Goal: Task Accomplishment & Management: Use online tool/utility

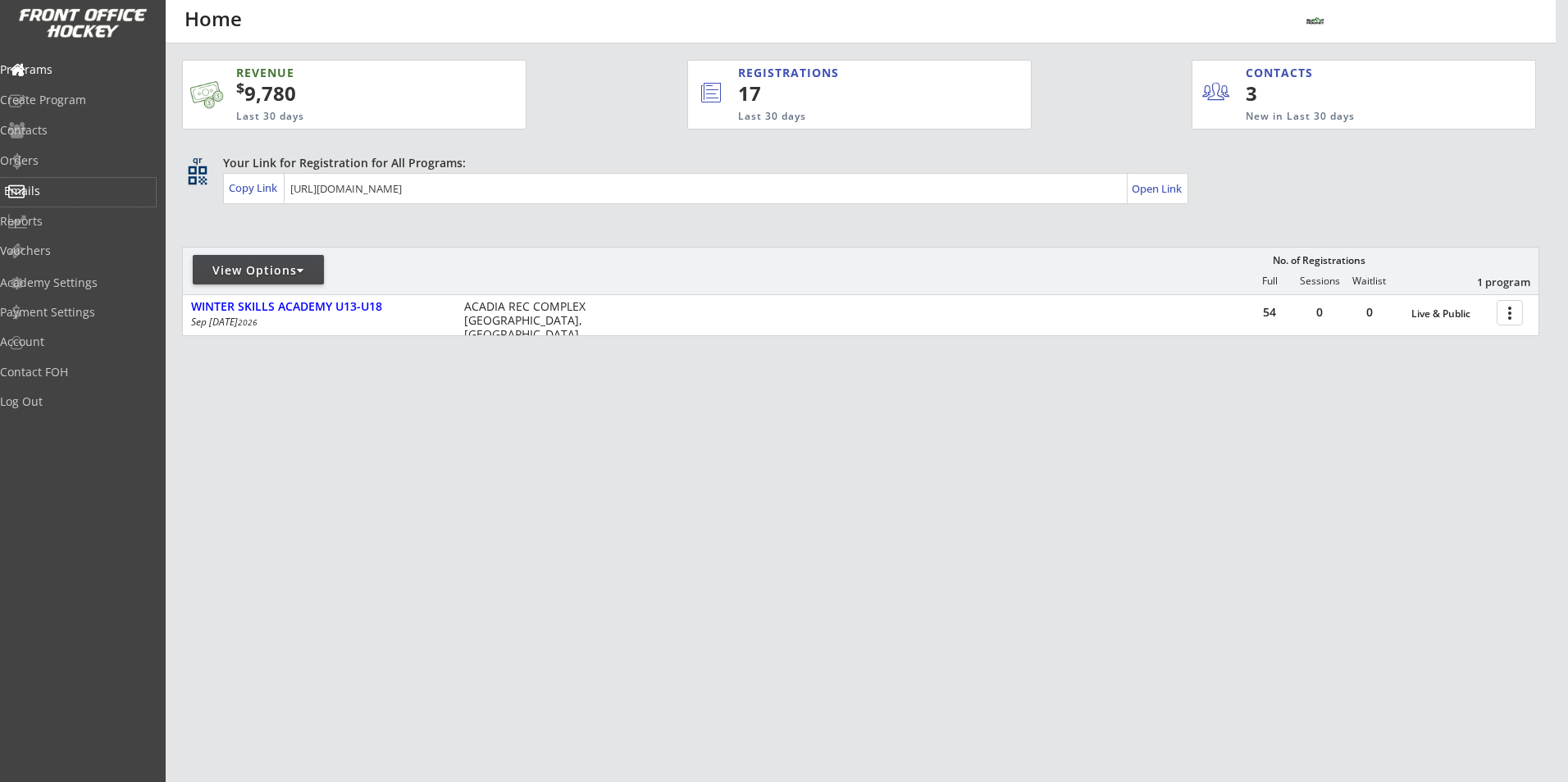
click at [56, 182] on div "Emails" at bounding box center [78, 192] width 156 height 28
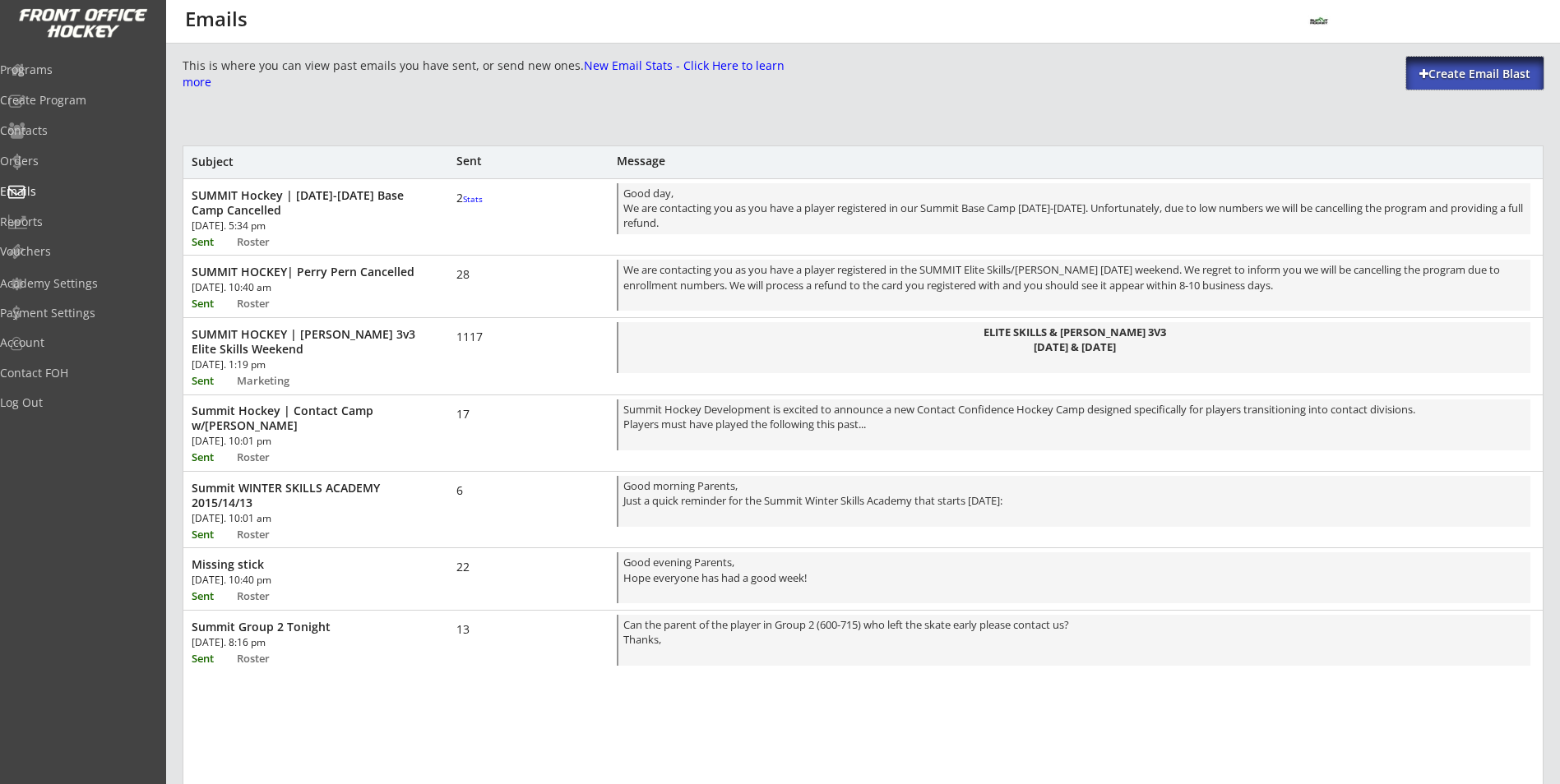
click at [1460, 84] on div "Create Email Blast" at bounding box center [1475, 73] width 137 height 33
select select ""All""
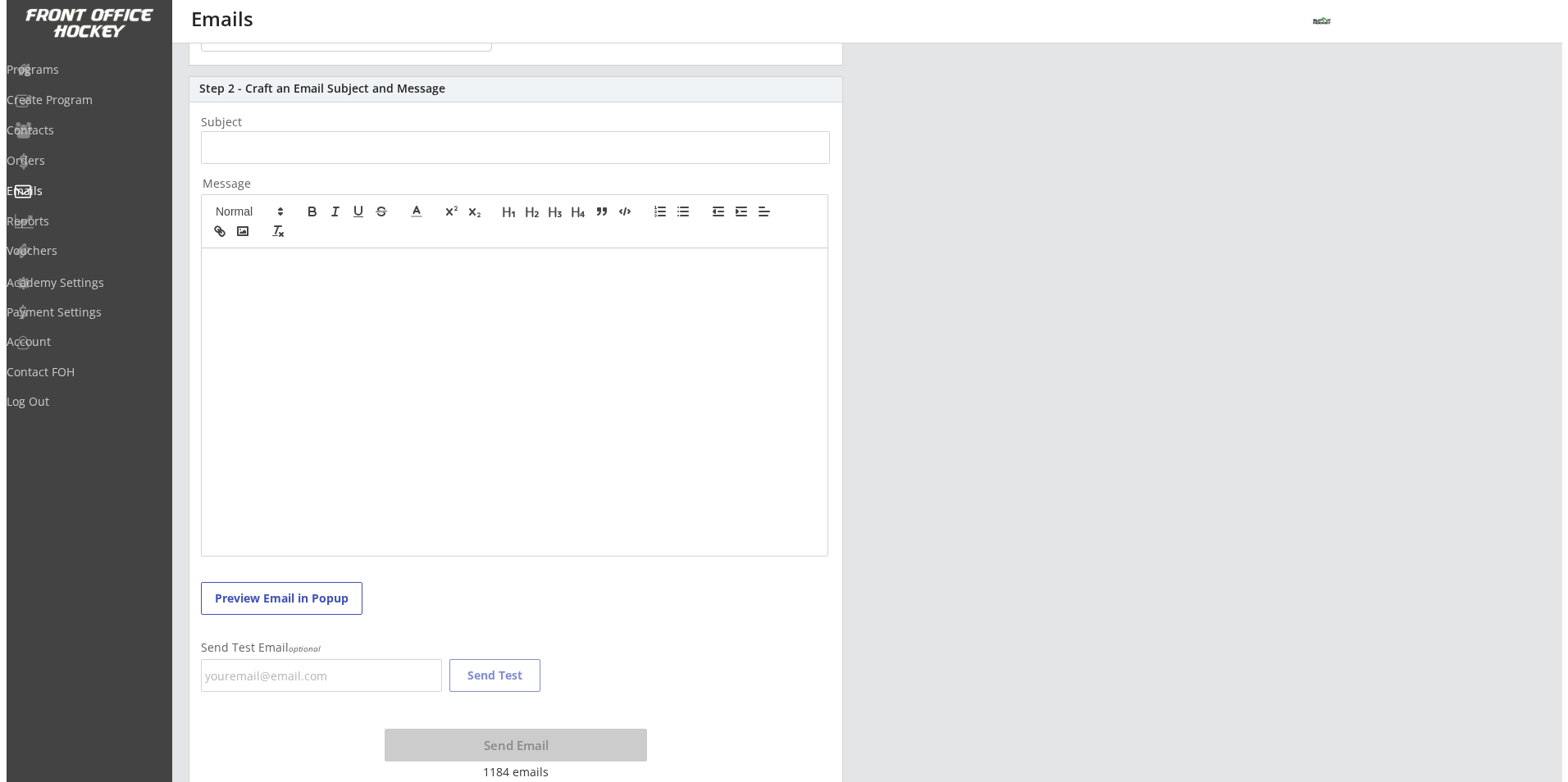
scroll to position [225, 0]
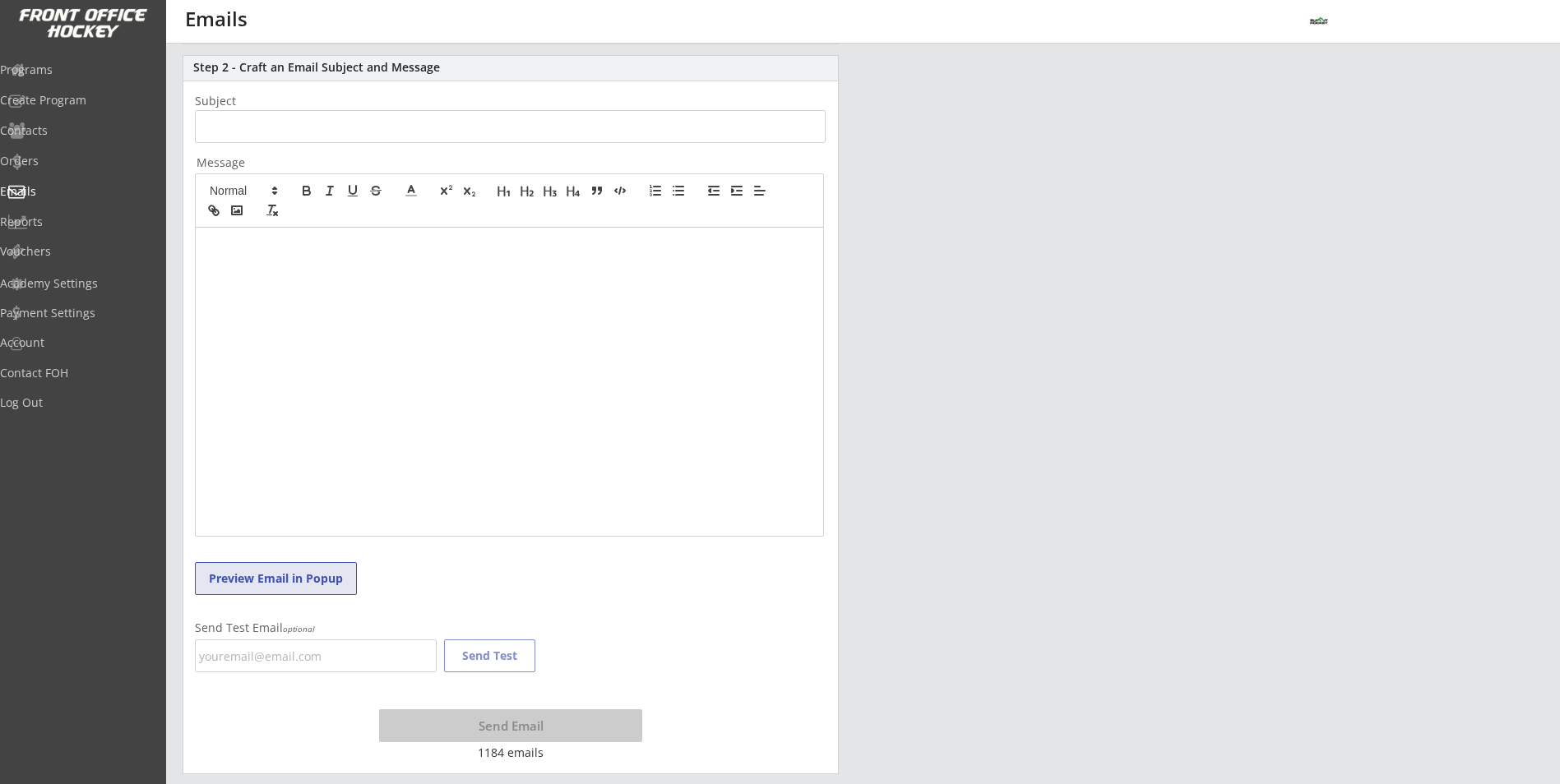
click at [276, 575] on button "Preview Email in Popup" at bounding box center [276, 579] width 162 height 33
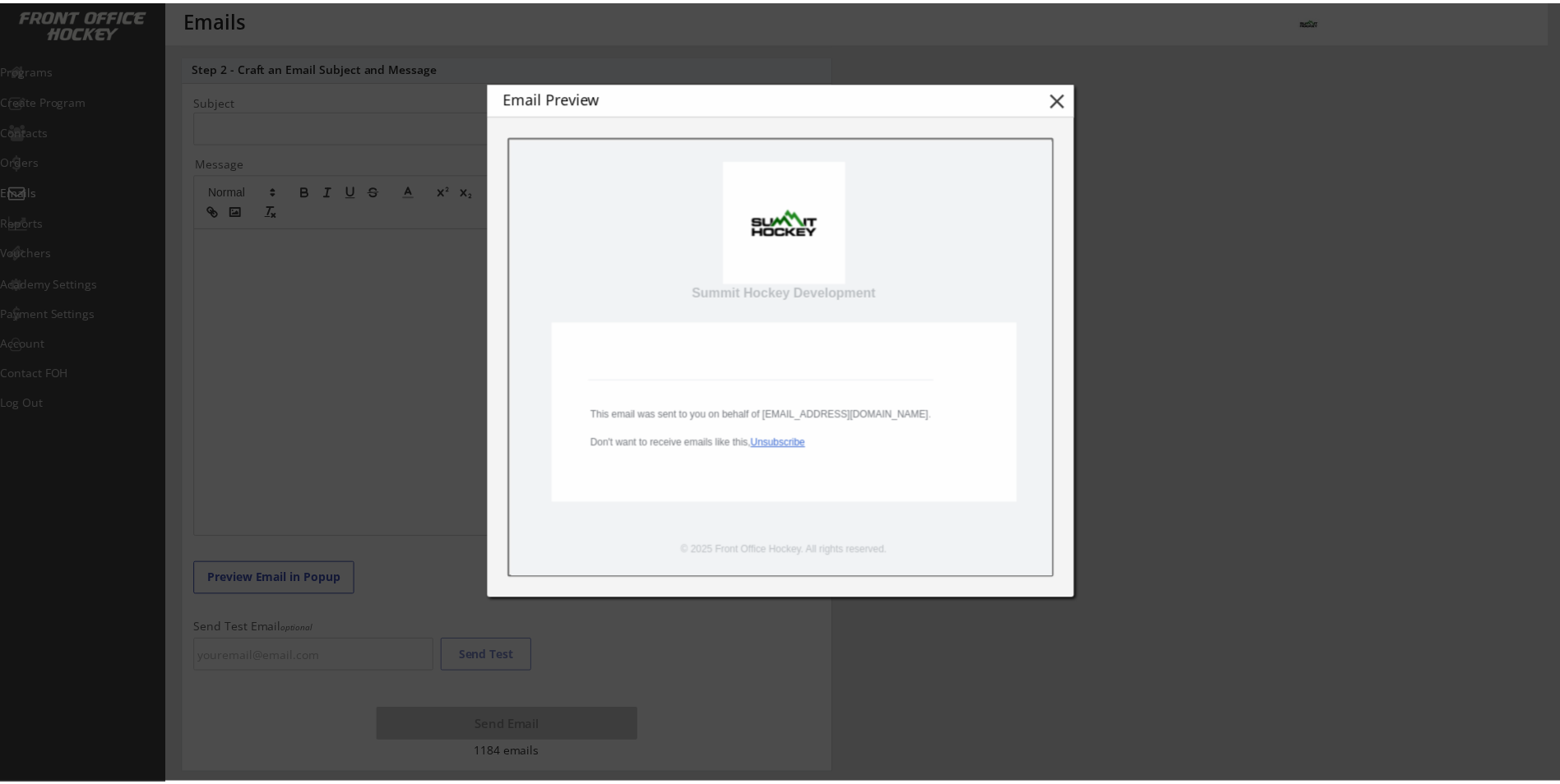
scroll to position [0, 0]
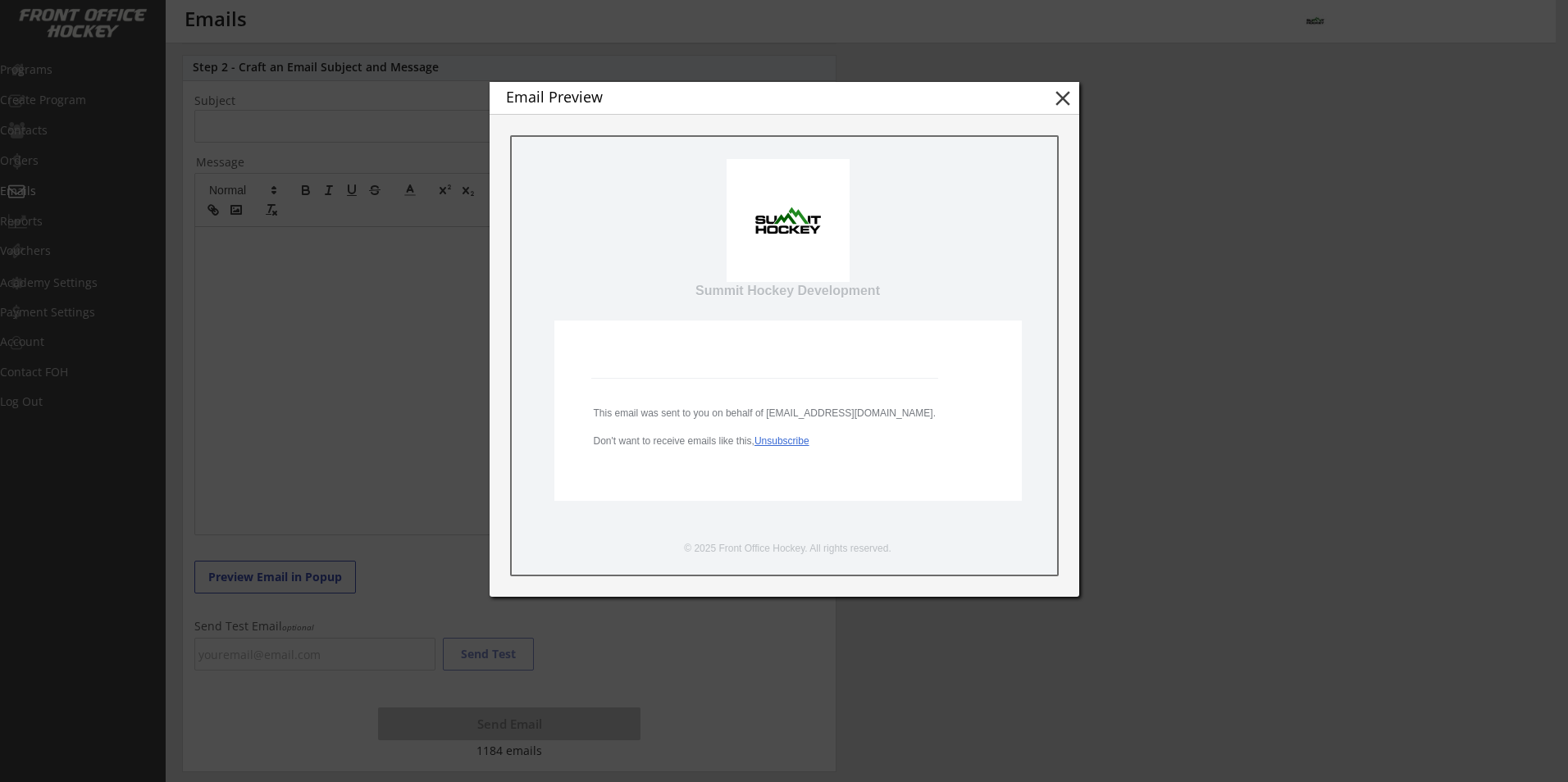
click at [423, 432] on div at bounding box center [784, 391] width 1568 height 782
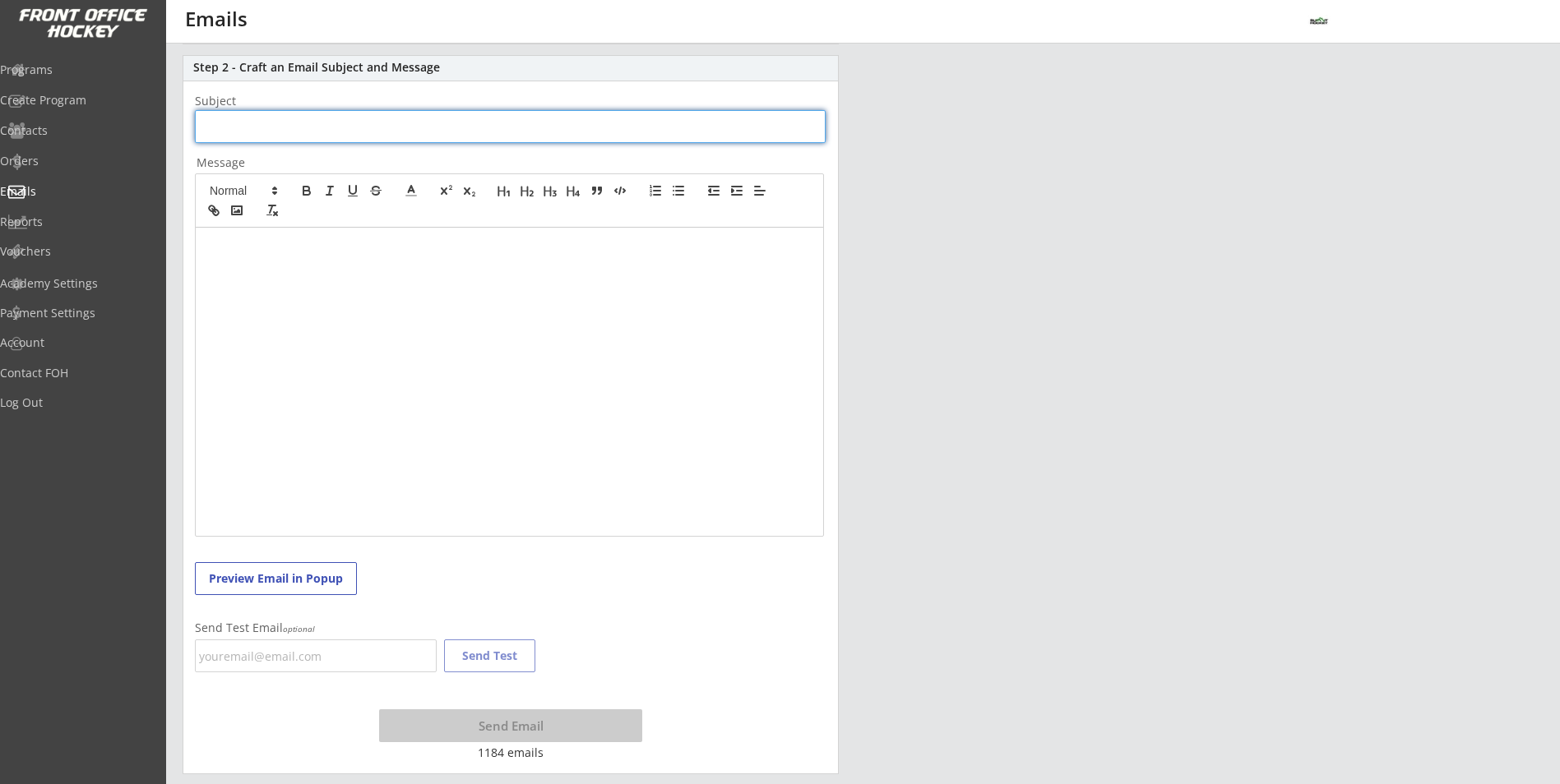
click at [334, 129] on input "input" at bounding box center [509, 126] width 630 height 33
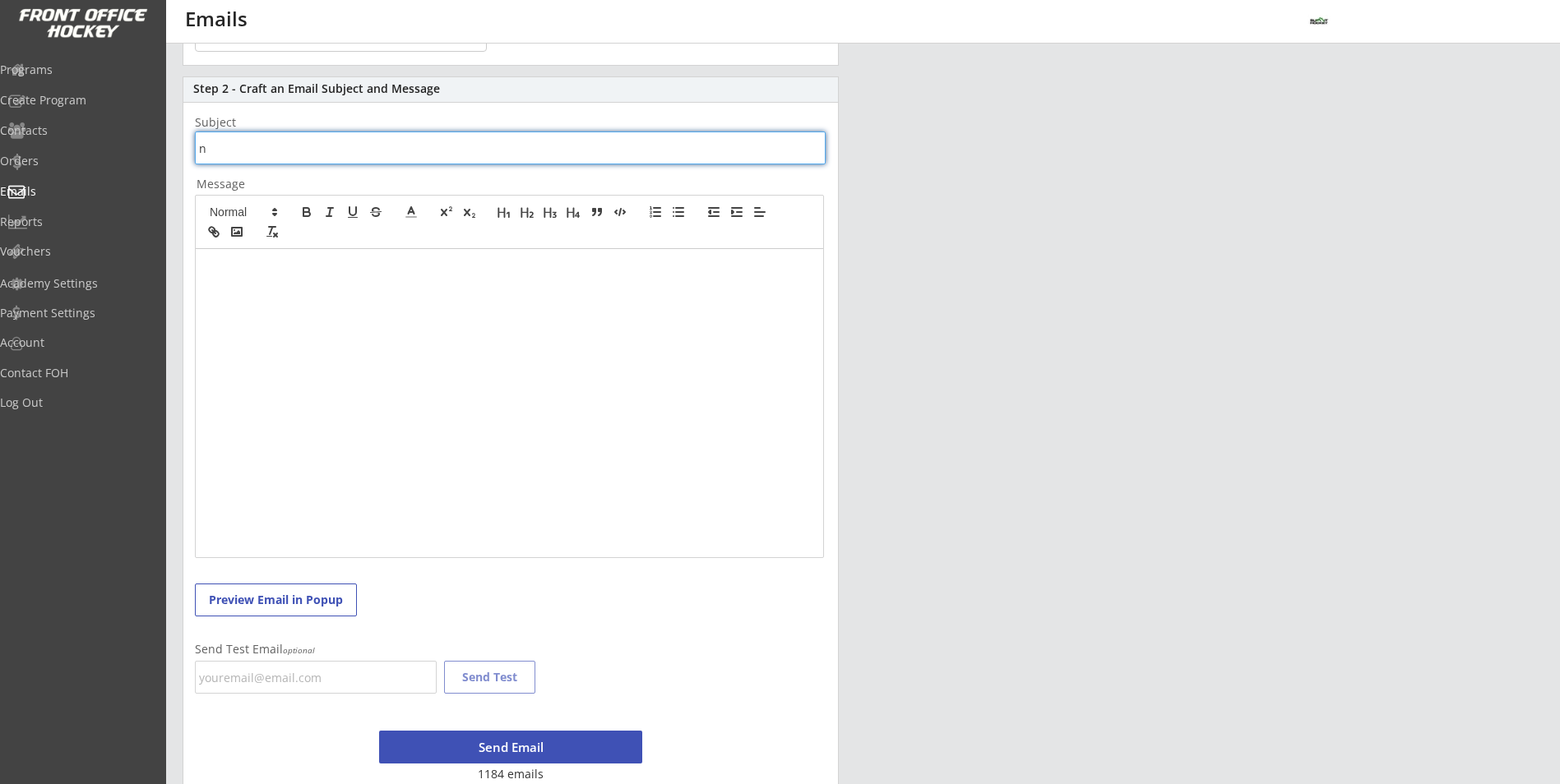
scroll to position [226, 0]
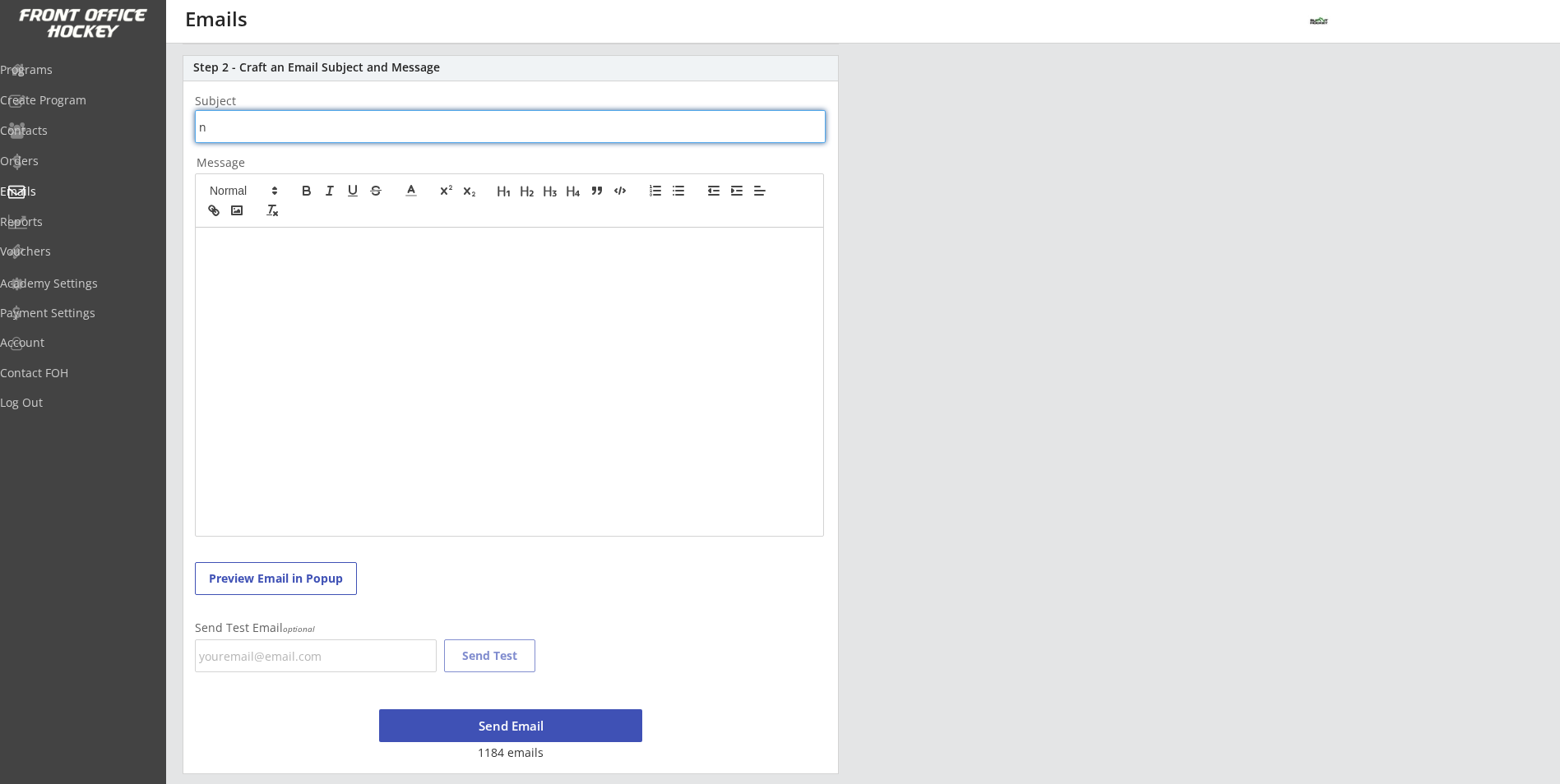
type input "n"
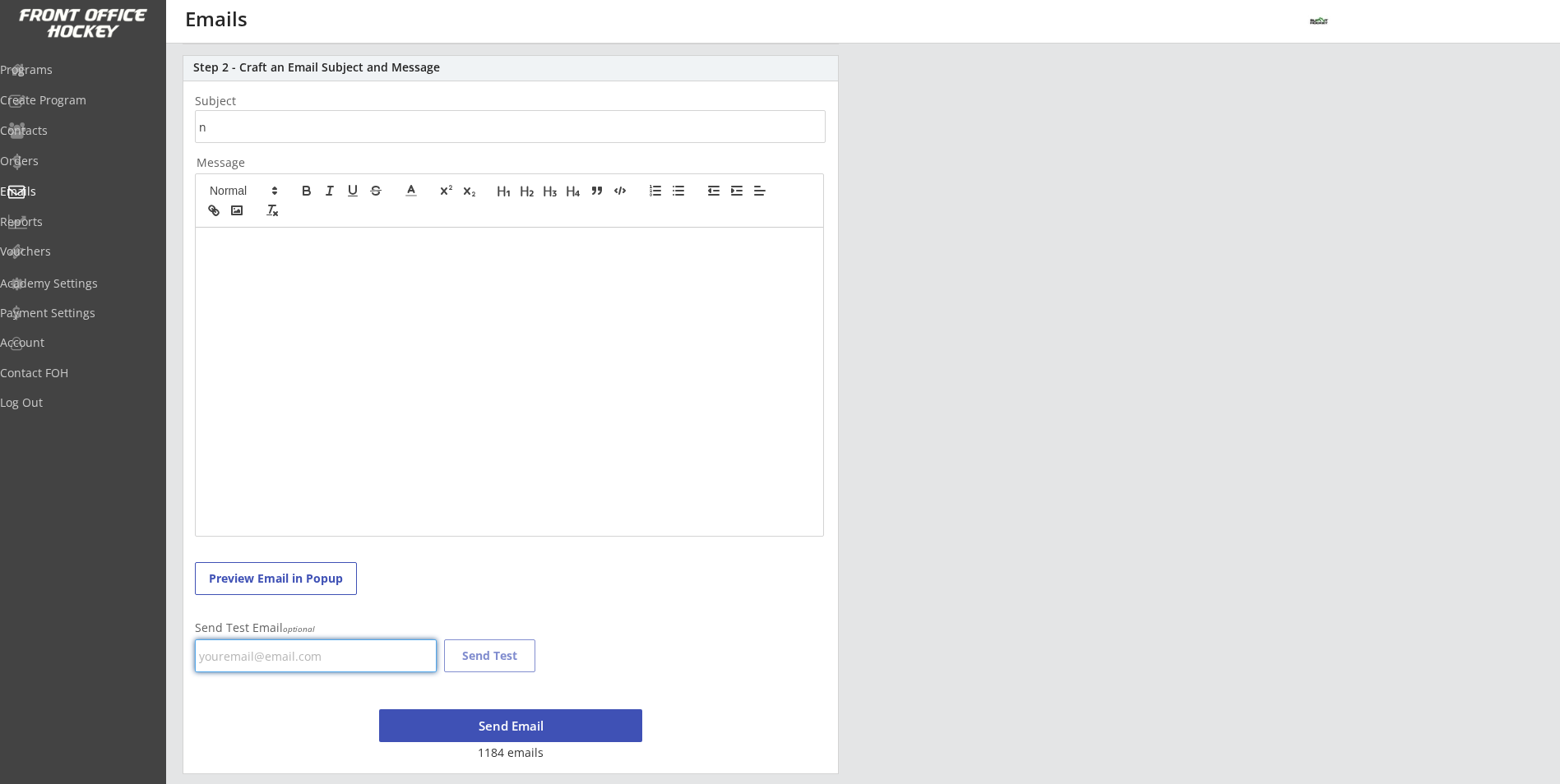
click at [212, 660] on input "email" at bounding box center [316, 656] width 242 height 33
type input "tkatelnikoff@gmail.com"
click at [489, 654] on button "Send Test" at bounding box center [489, 656] width 92 height 33
drag, startPoint x: 339, startPoint y: 661, endPoint x: 162, endPoint y: 620, distance: 181.7
click at [161, 558] on body "REVENUE $ 9,780 Last 30 days REGISTRATIONS 17 Last 30 days CONTACTS 3 New in La…" at bounding box center [780, 166] width 1560 height 784
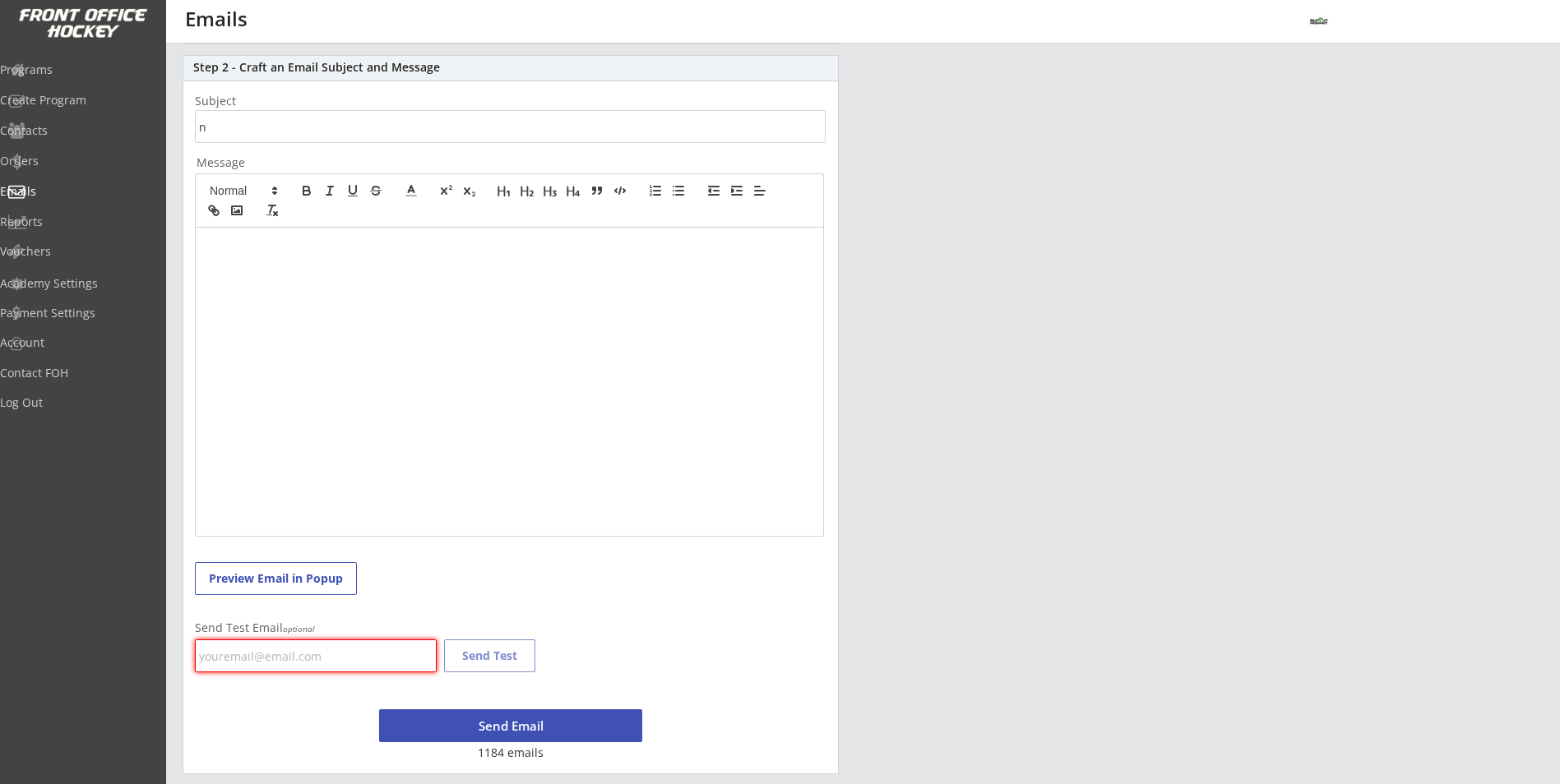
click at [305, 652] on input "email" at bounding box center [316, 656] width 242 height 33
type input "summithockey@outlook.com"
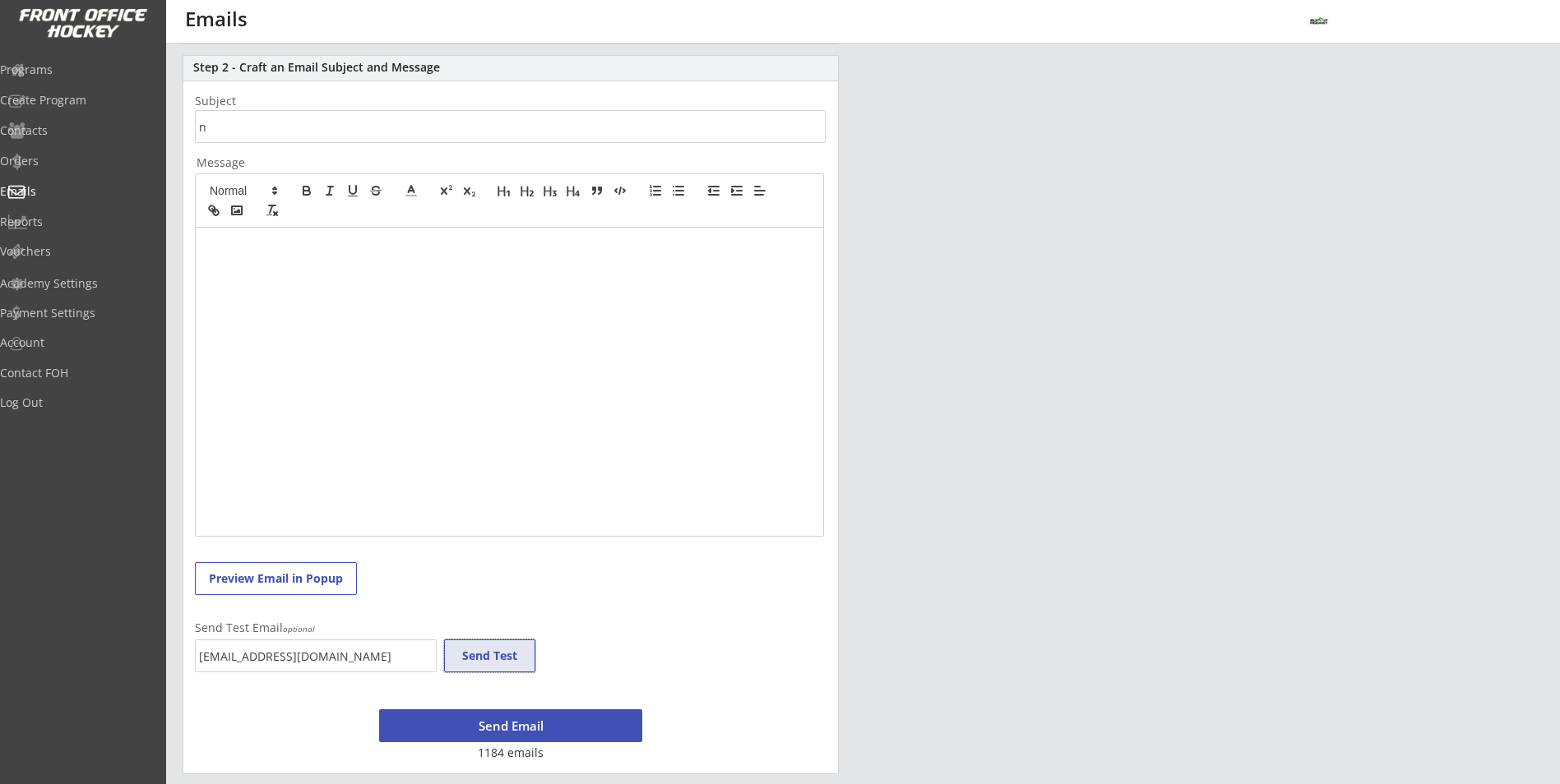
click at [500, 651] on button "Send Test" at bounding box center [489, 656] width 92 height 33
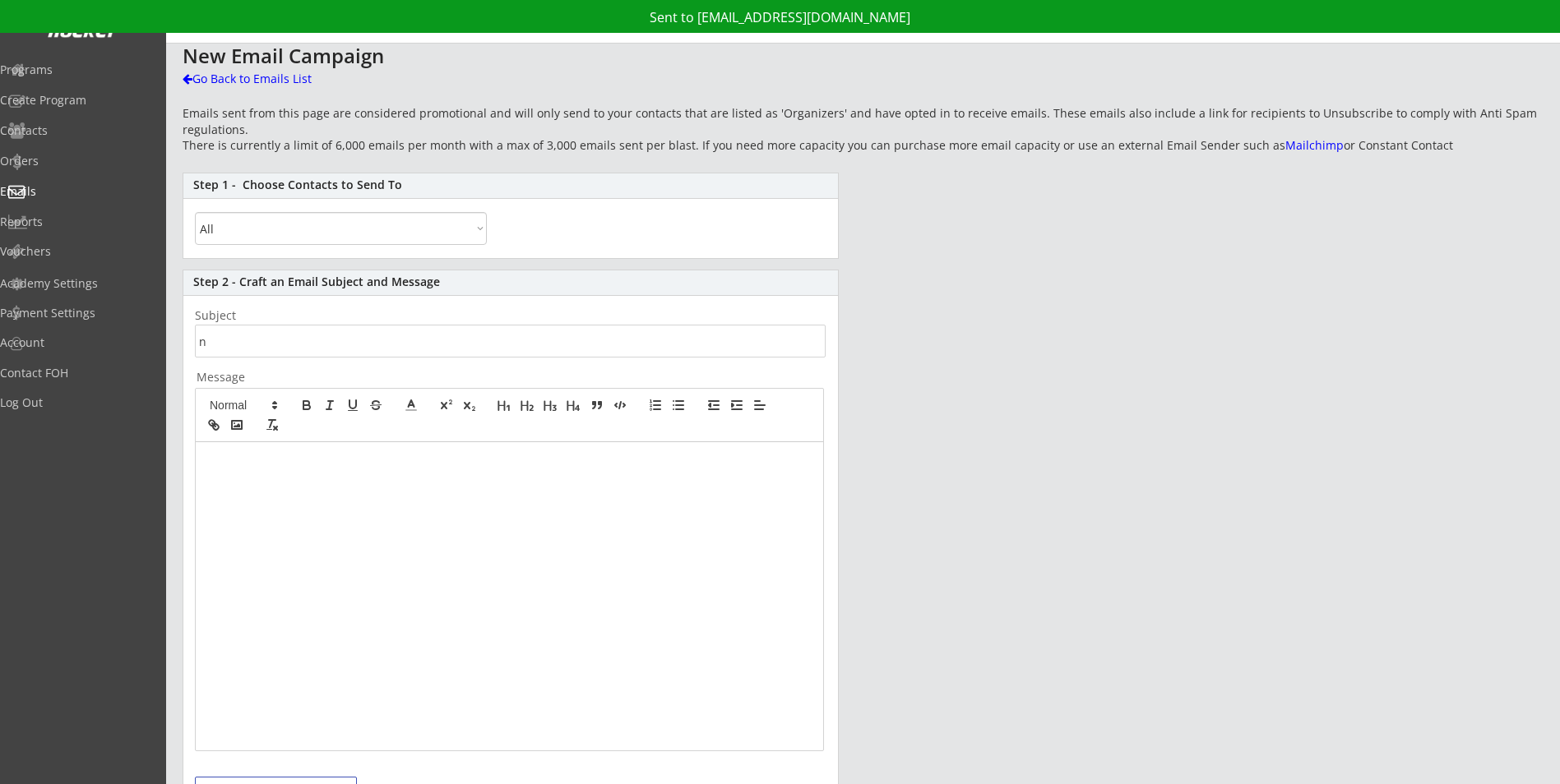
scroll to position [0, 0]
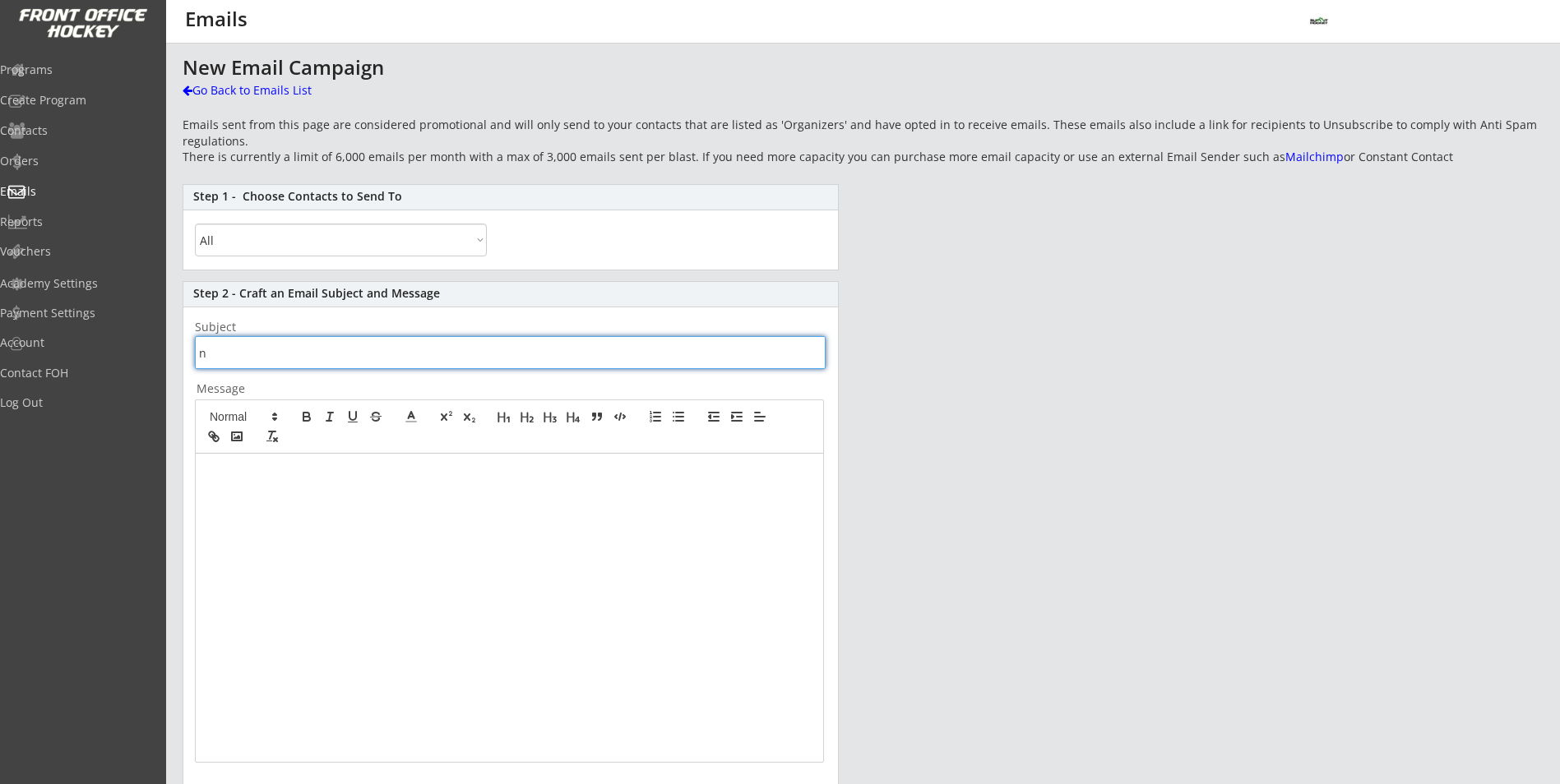
drag, startPoint x: 268, startPoint y: 351, endPoint x: 277, endPoint y: 345, distance: 10.8
click at [272, 348] on input "input" at bounding box center [509, 352] width 630 height 33
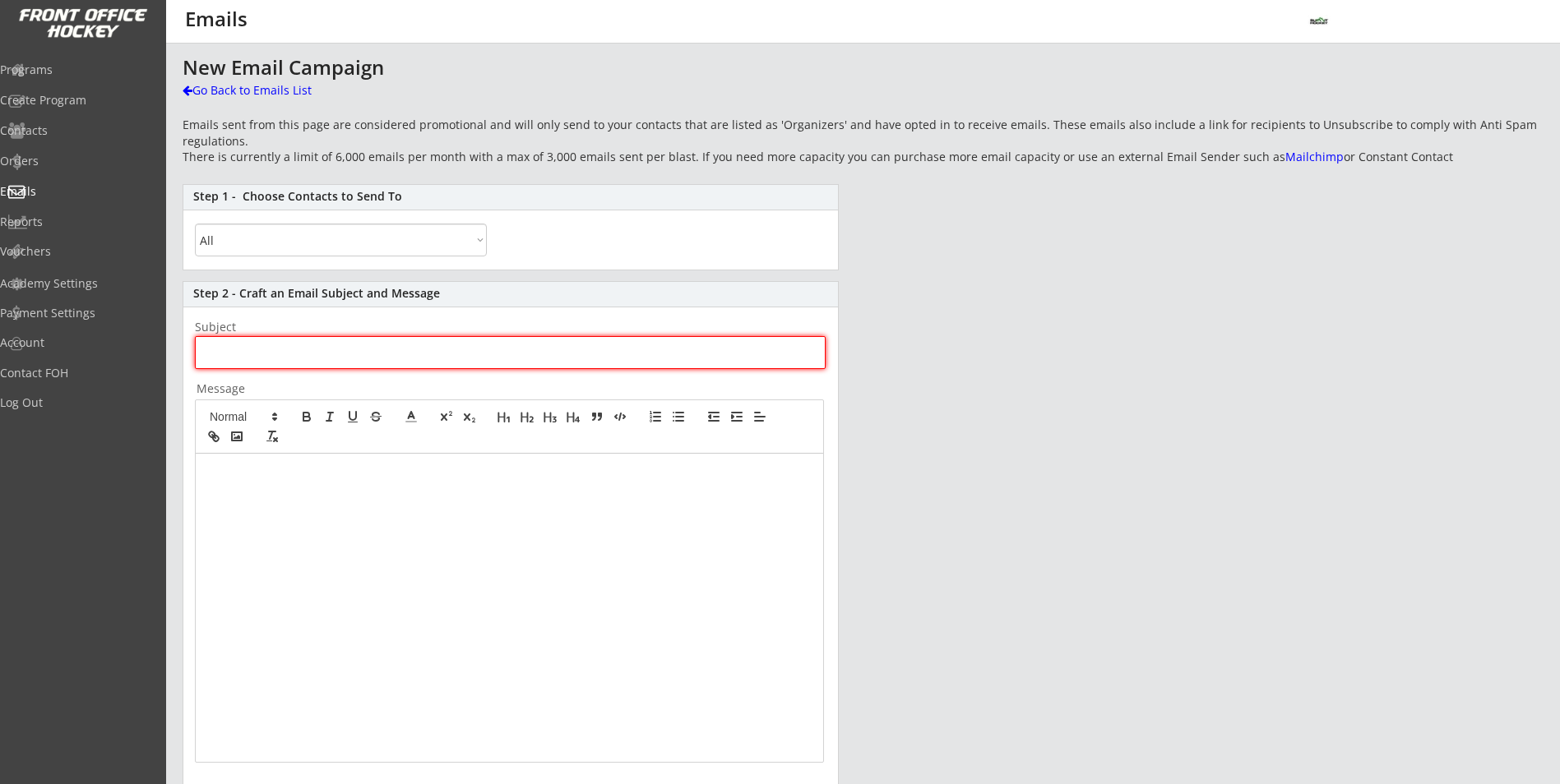
click at [1145, 338] on div "New Email Campaign Go Back to Emails List Emails sent from this page are consid…" at bounding box center [862, 529] width 1361 height 944
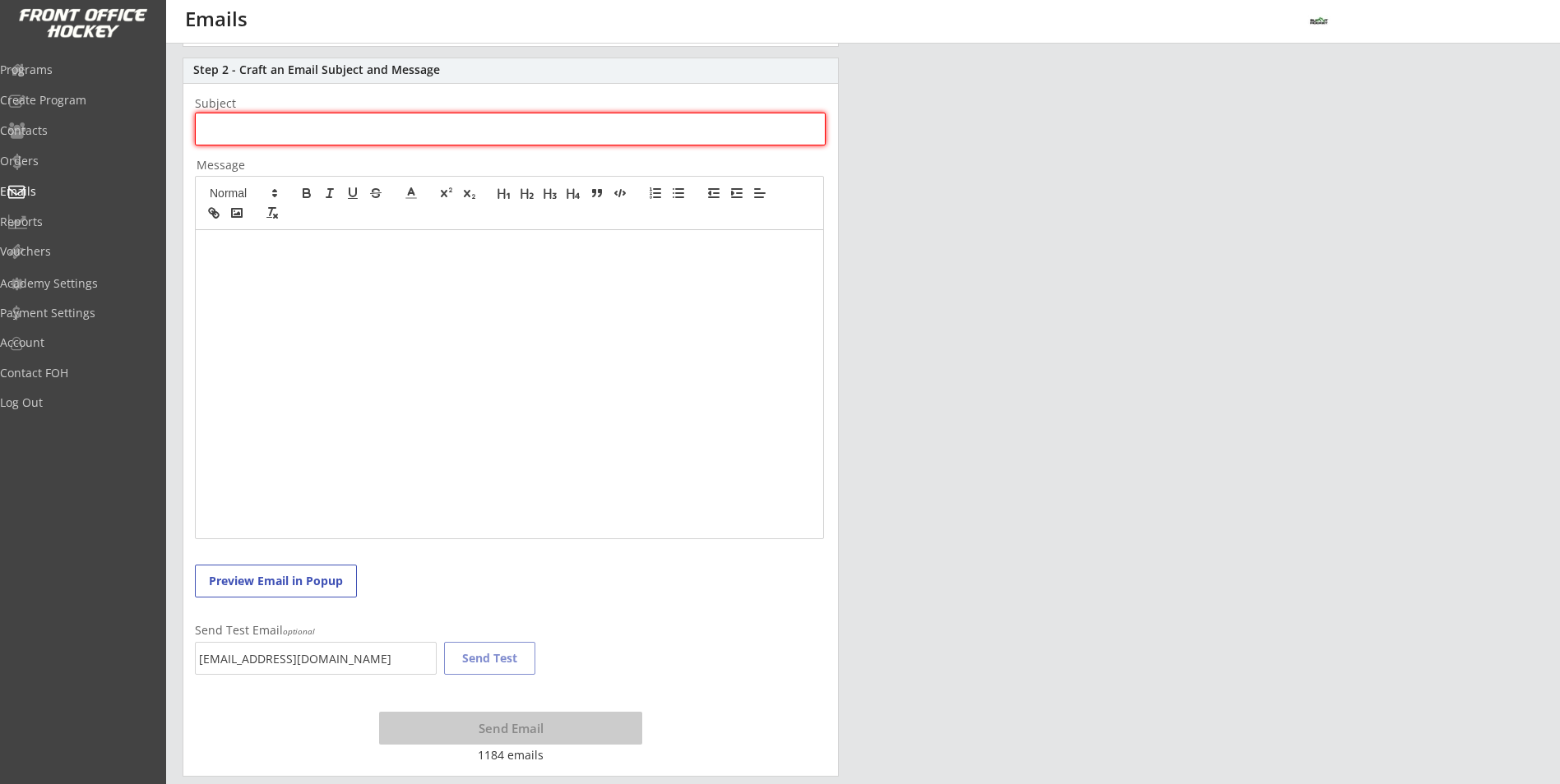
scroll to position [226, 0]
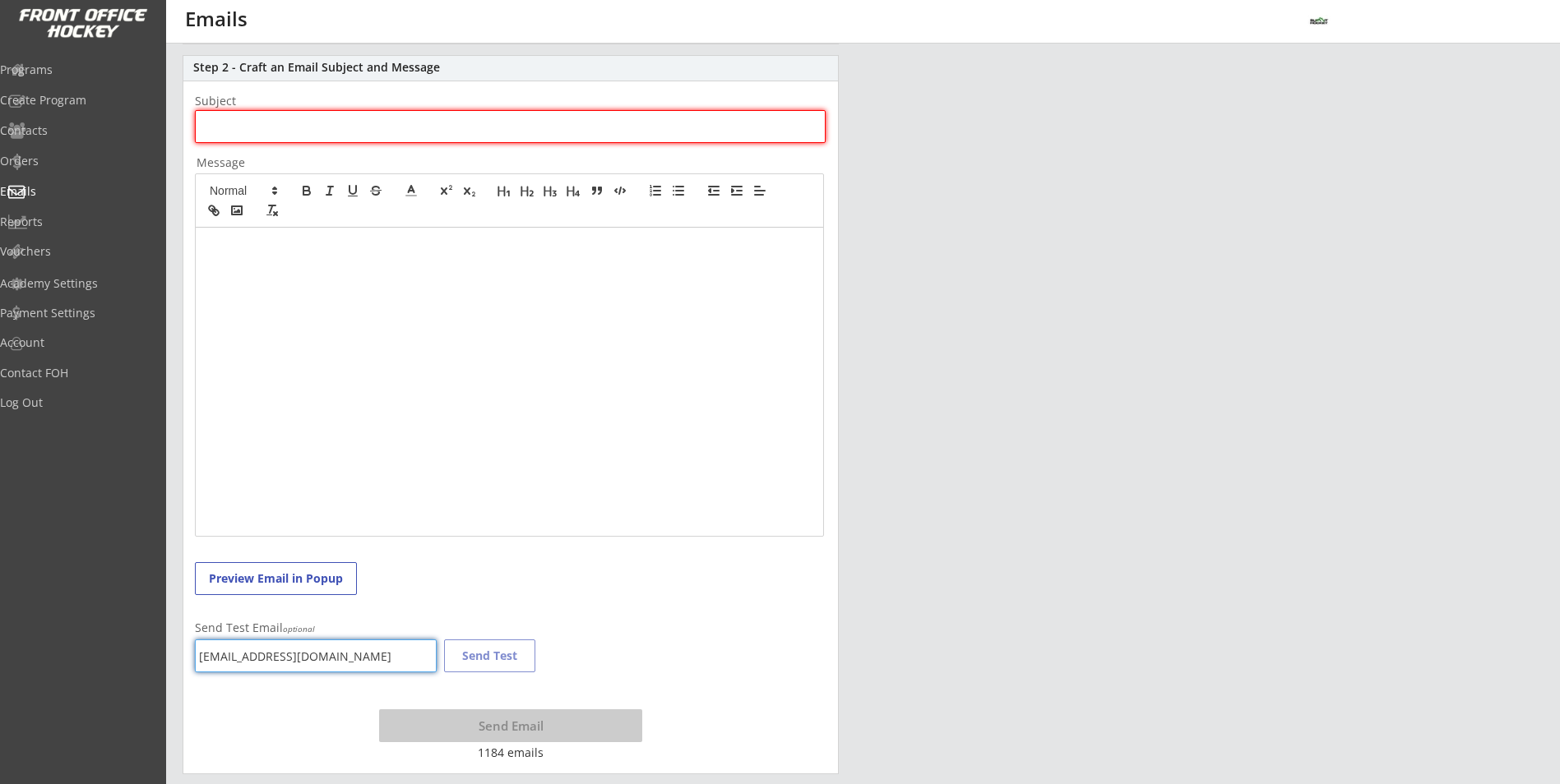
drag, startPoint x: 381, startPoint y: 660, endPoint x: 191, endPoint y: 663, distance: 190.0
click at [189, 664] on div "Step 2 - Craft an Email Subject and Message Subject Message Preview Email in Po…" at bounding box center [510, 414] width 656 height 719
click at [623, 469] on div at bounding box center [509, 381] width 628 height 308
click at [1052, 422] on div "New Email Campaign Go Back to Emails List Emails sent from this page are consid…" at bounding box center [862, 302] width 1361 height 944
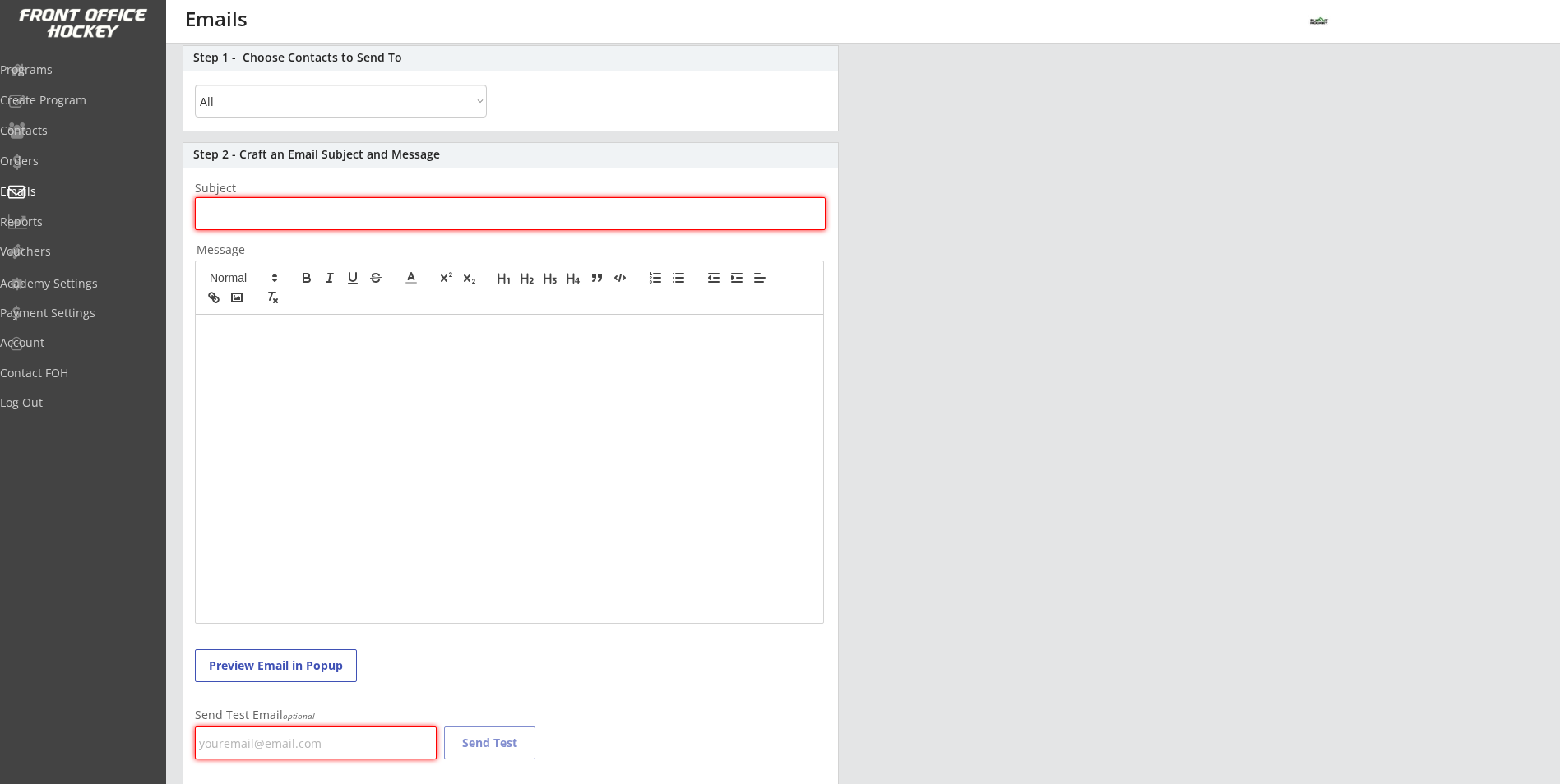
scroll to position [0, 0]
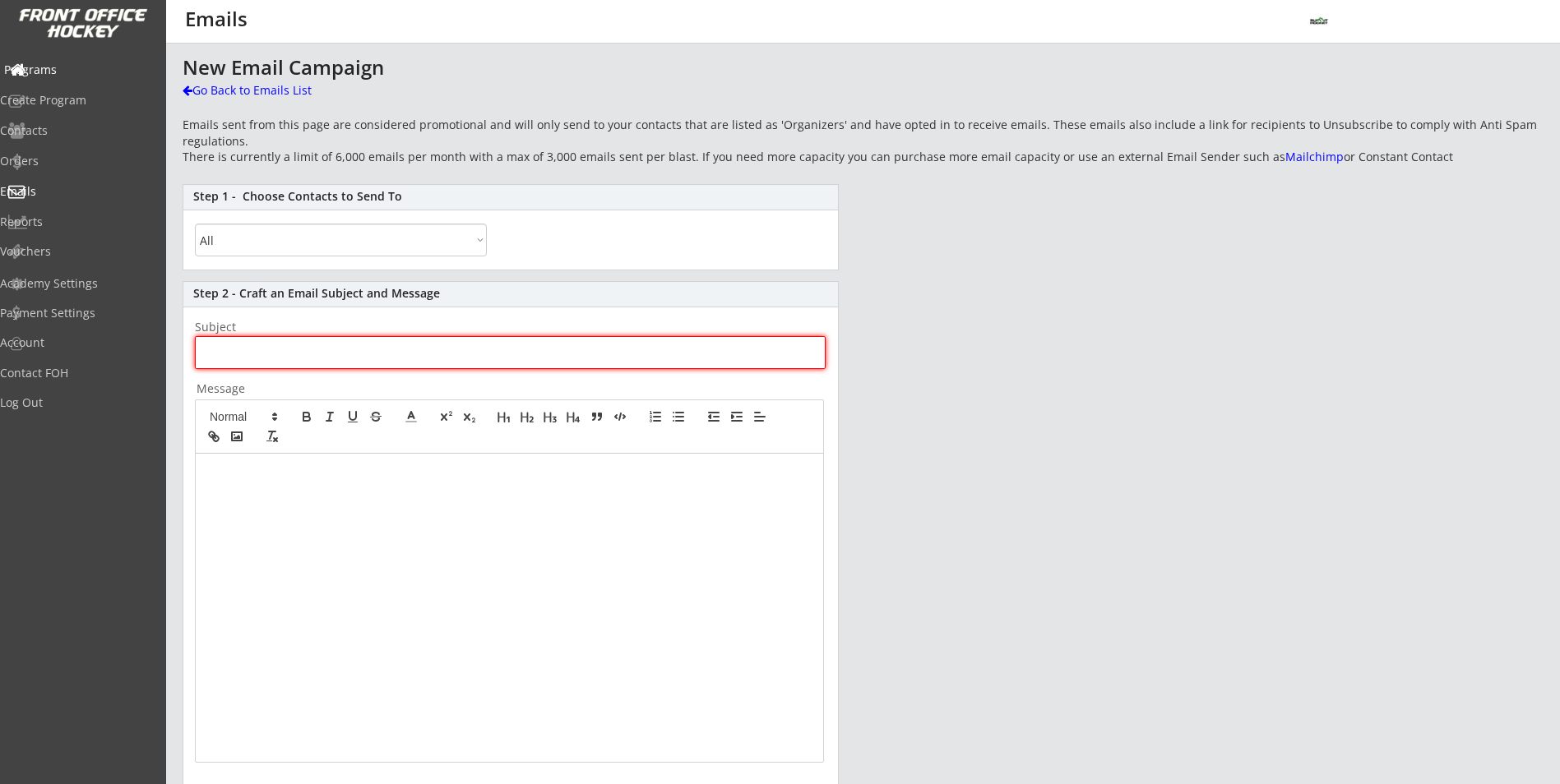
click at [60, 78] on div "Programs" at bounding box center [78, 71] width 156 height 28
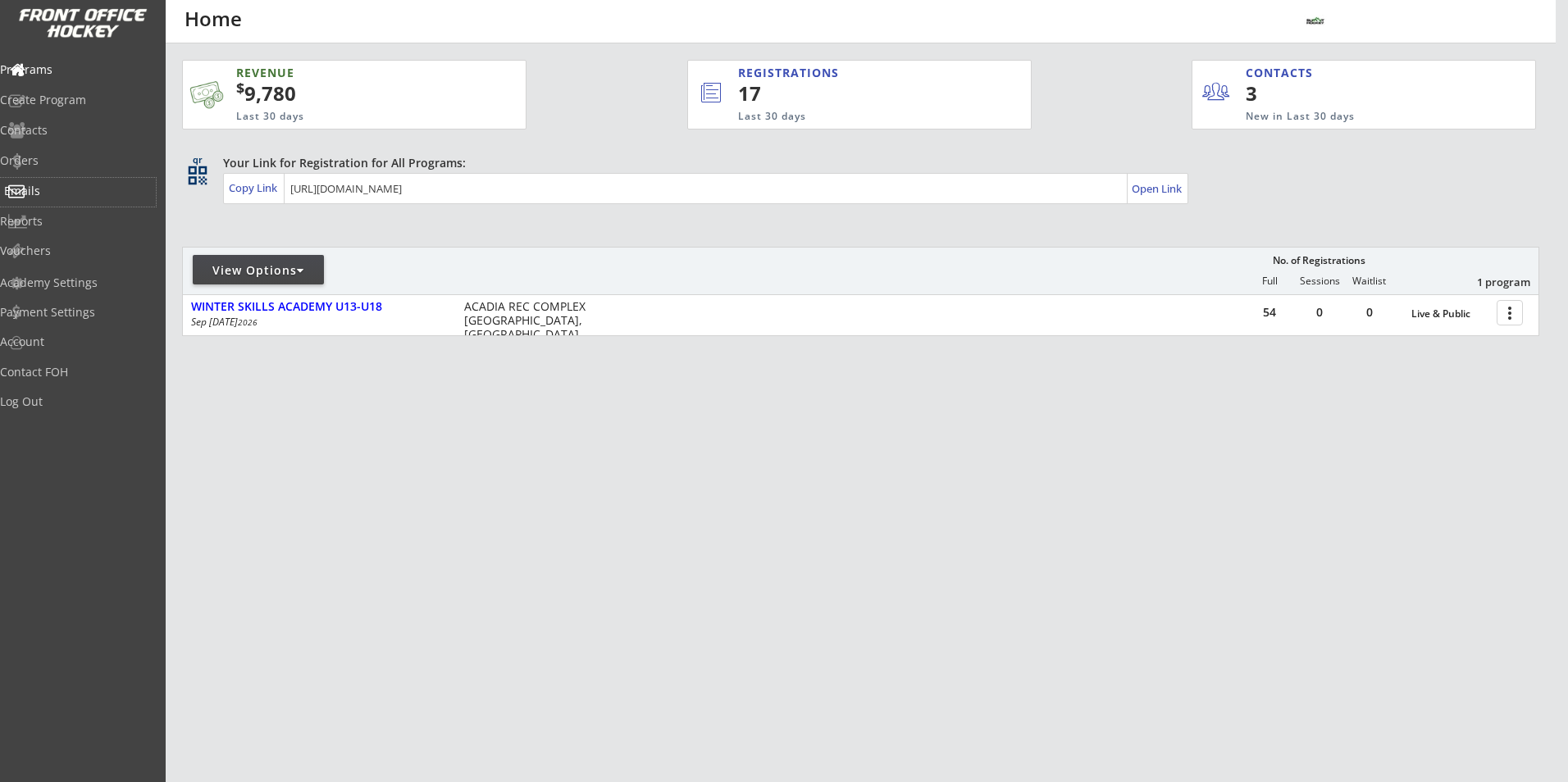
click at [51, 185] on div "Emails" at bounding box center [78, 191] width 147 height 12
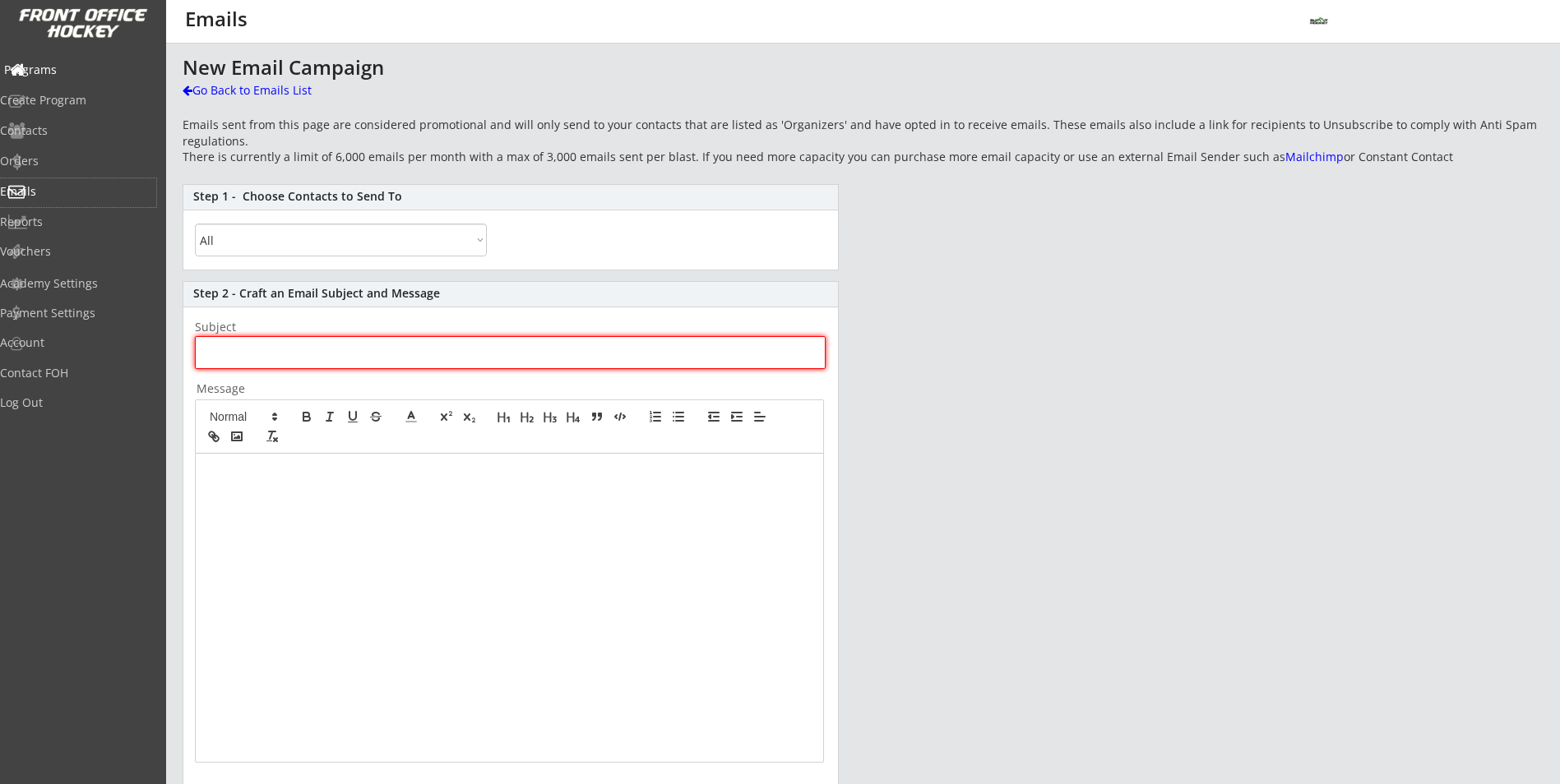
click at [82, 72] on div "Programs" at bounding box center [78, 69] width 148 height 12
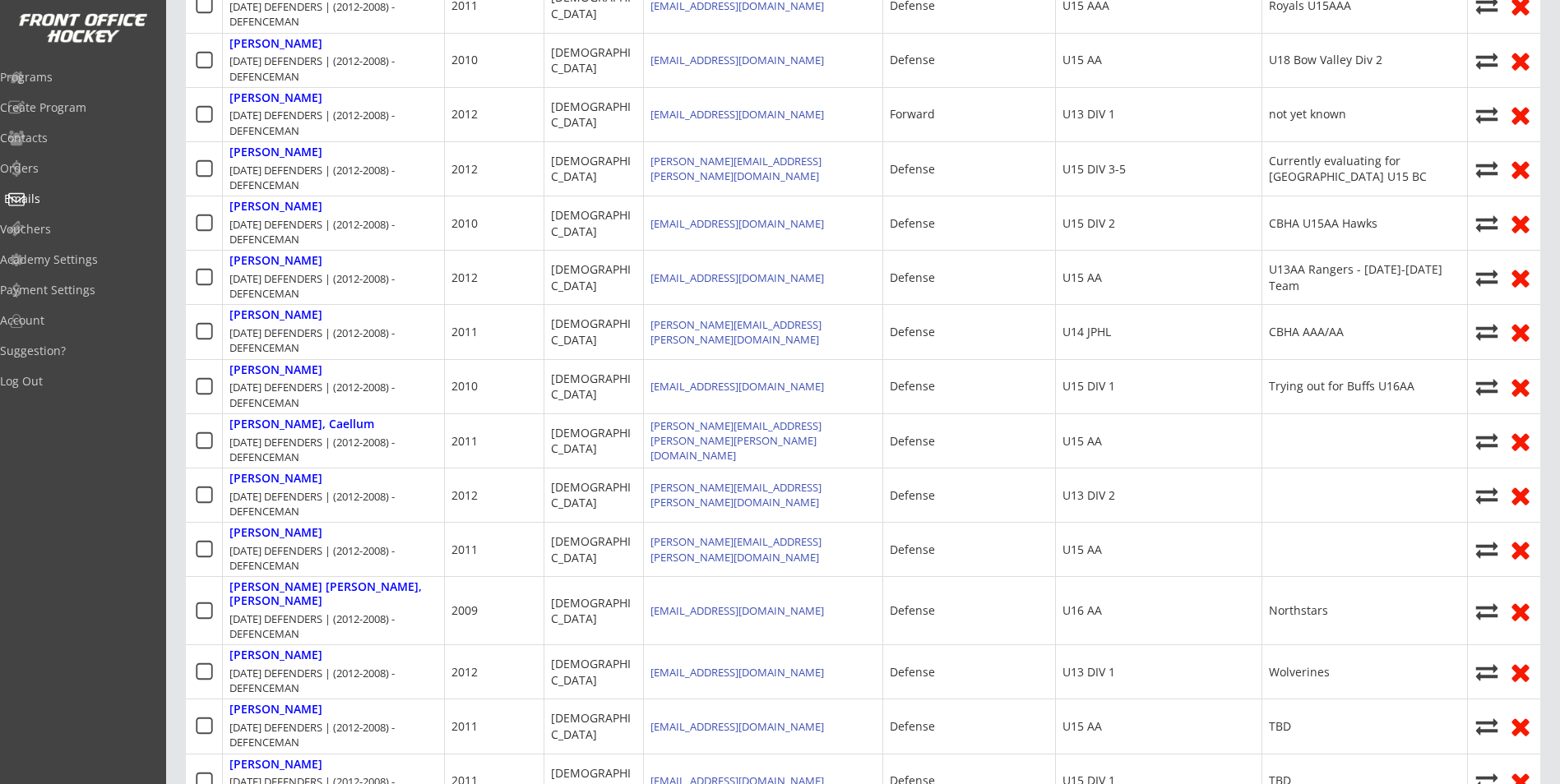
click at [63, 202] on div "Emails" at bounding box center [78, 198] width 148 height 12
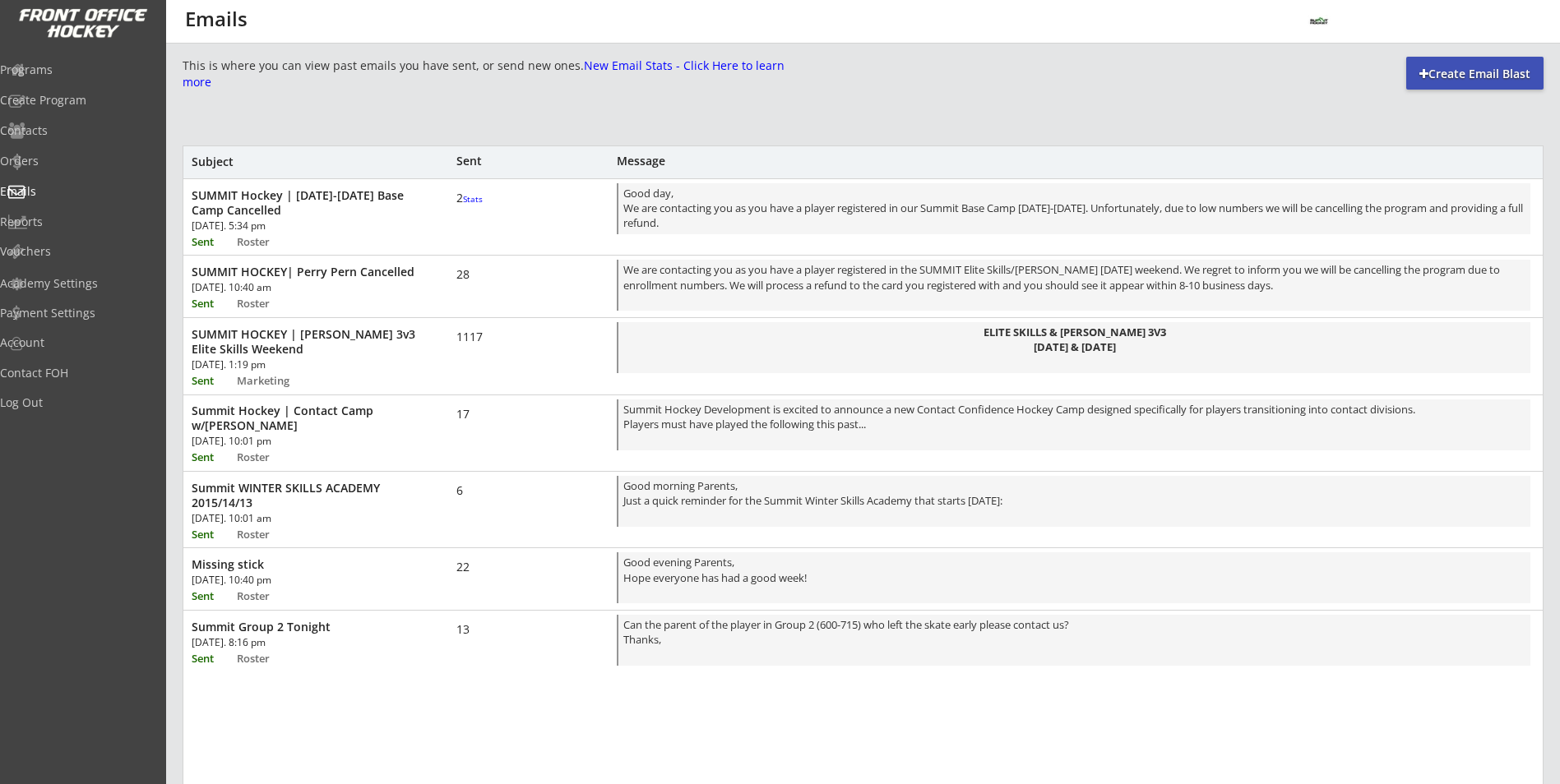
click at [1425, 75] on div at bounding box center [1423, 74] width 9 height 12
select select ""All""
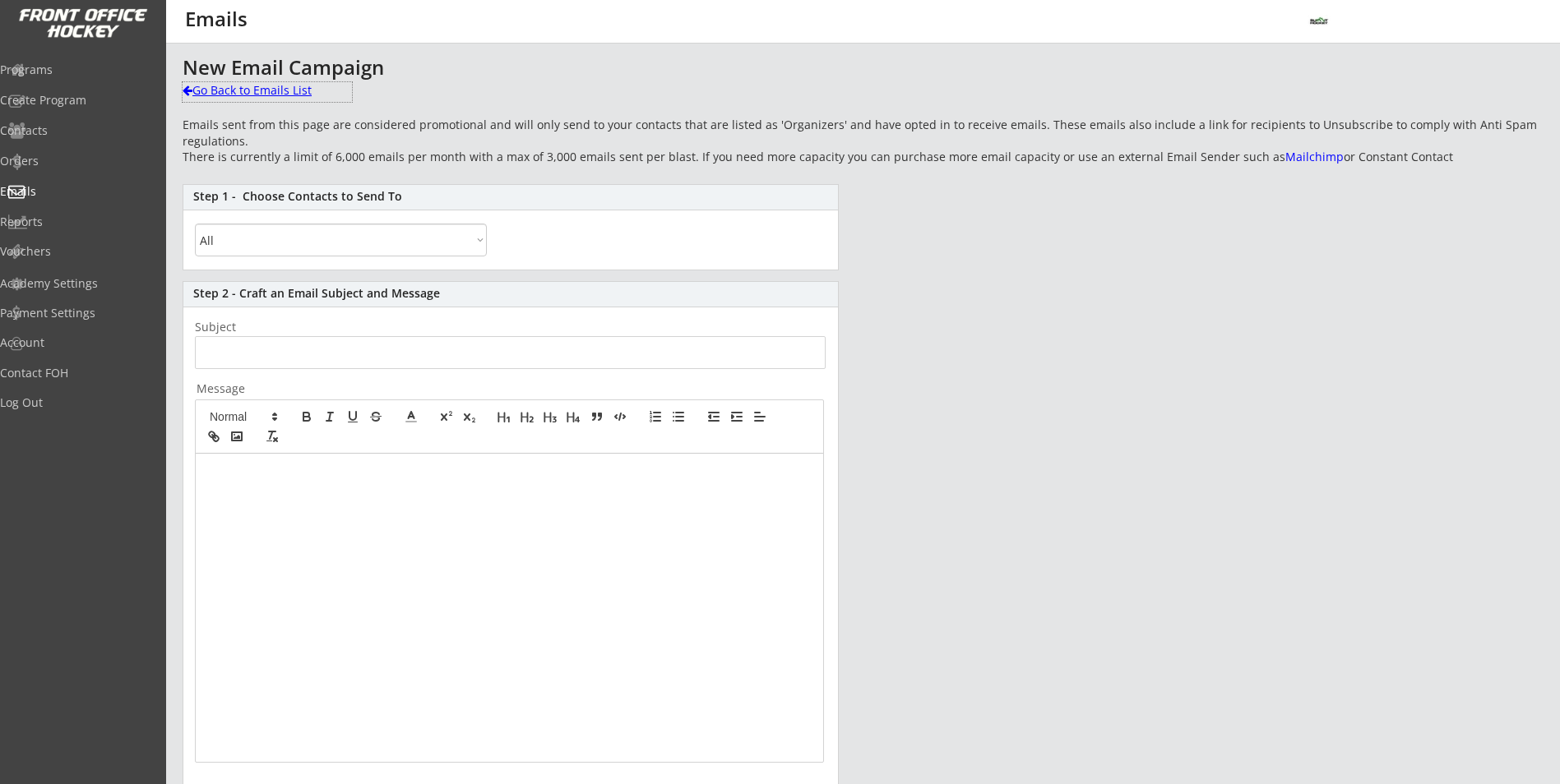
click at [275, 90] on div "Go Back to Emails List" at bounding box center [267, 90] width 170 height 16
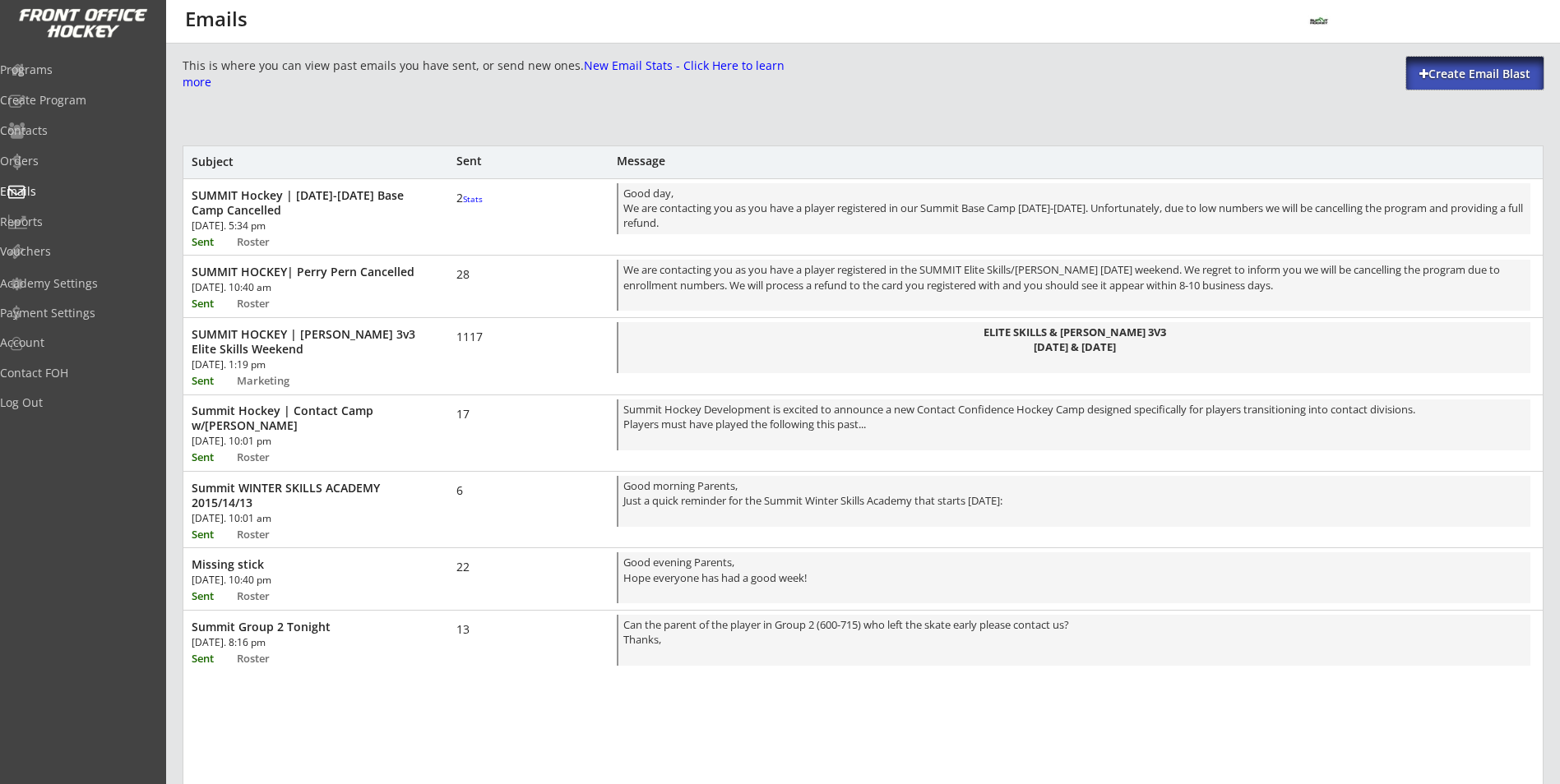
click at [1415, 70] on div "Create Email Blast" at bounding box center [1475, 74] width 137 height 16
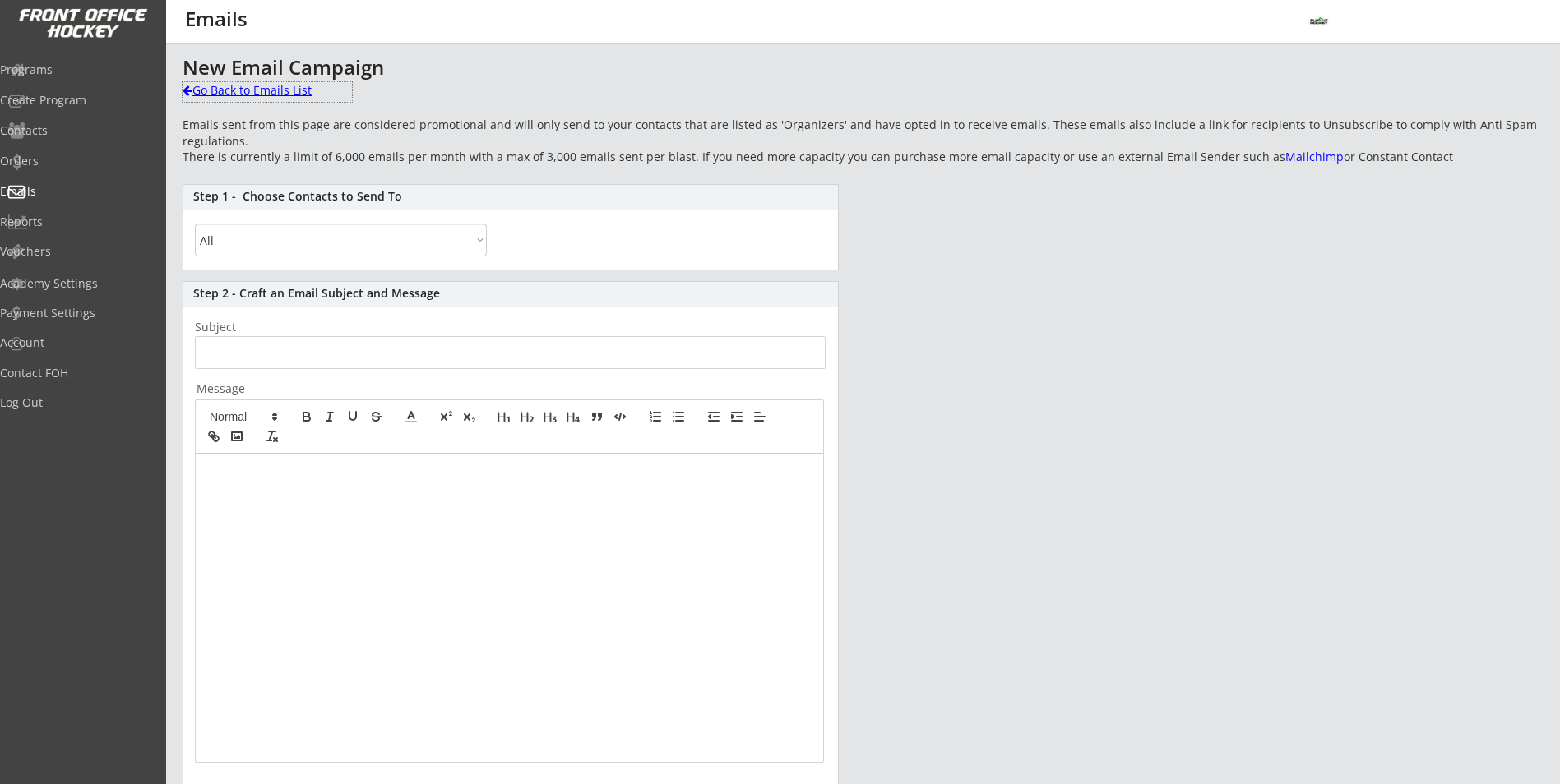
click at [265, 90] on div "Go Back to Emails List" at bounding box center [267, 90] width 170 height 16
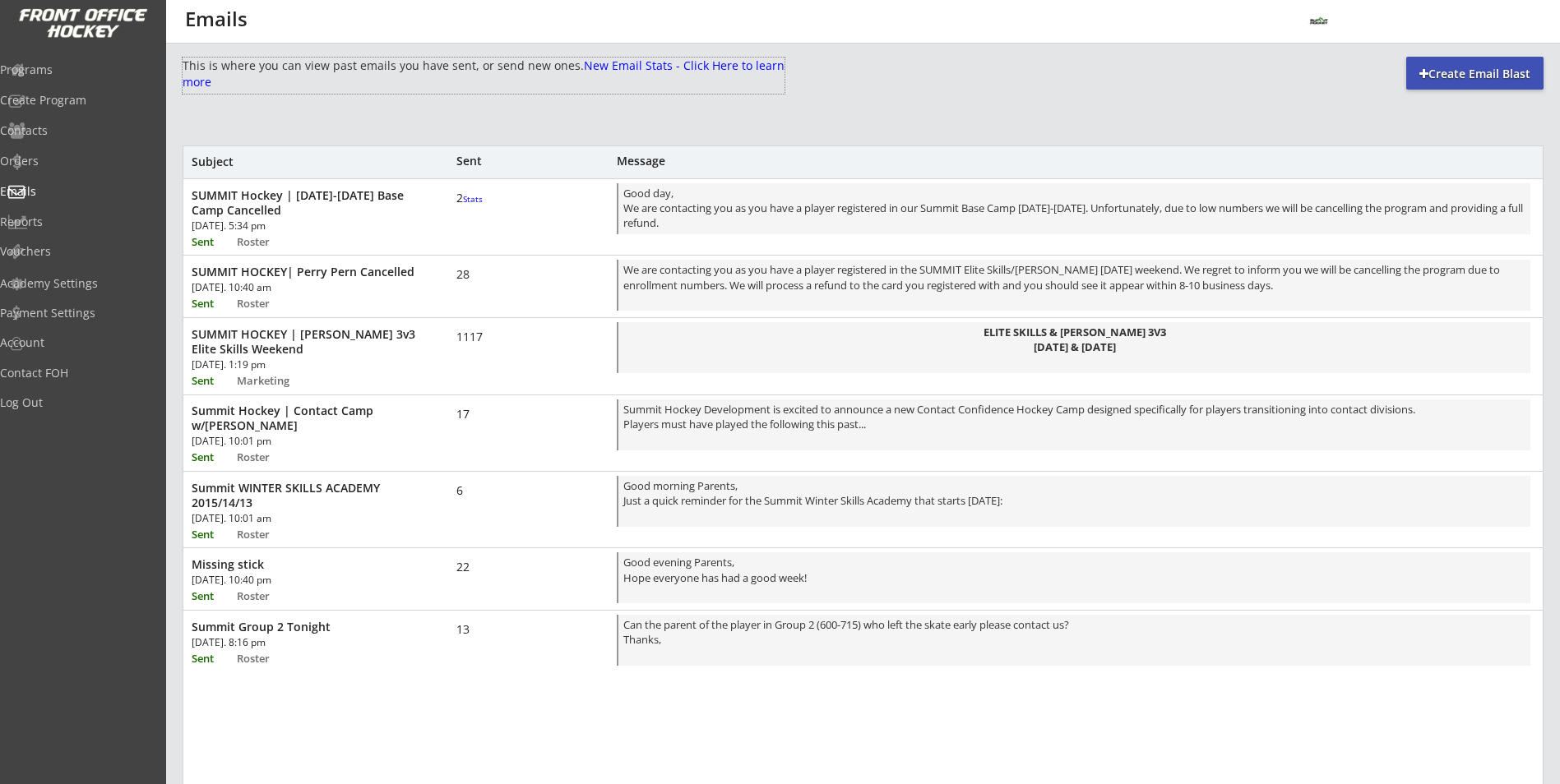
click at [318, 81] on font "New Email Stats - Click Here to learn more" at bounding box center [484, 74] width 605 height 32
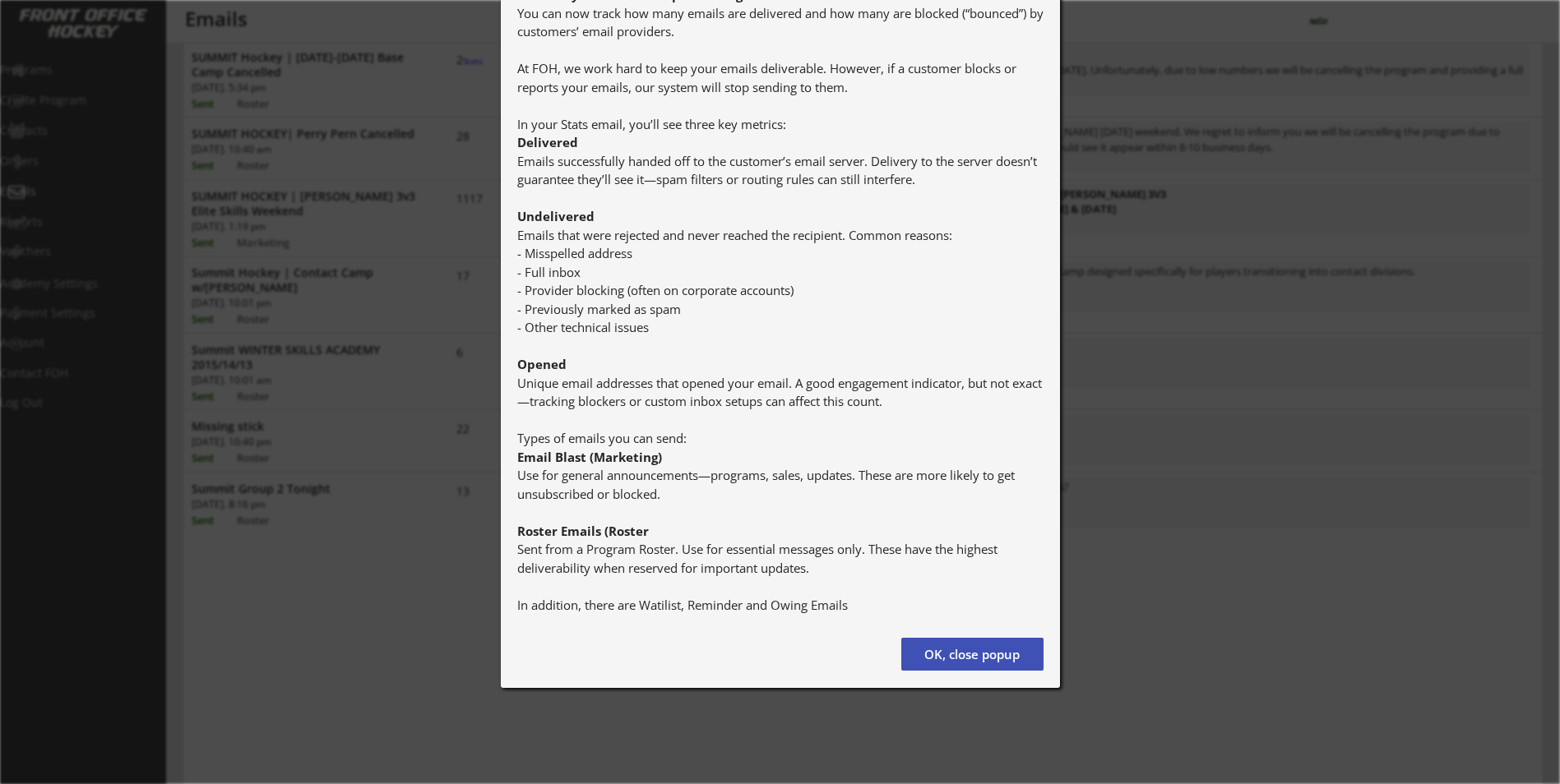
scroll to position [164, 0]
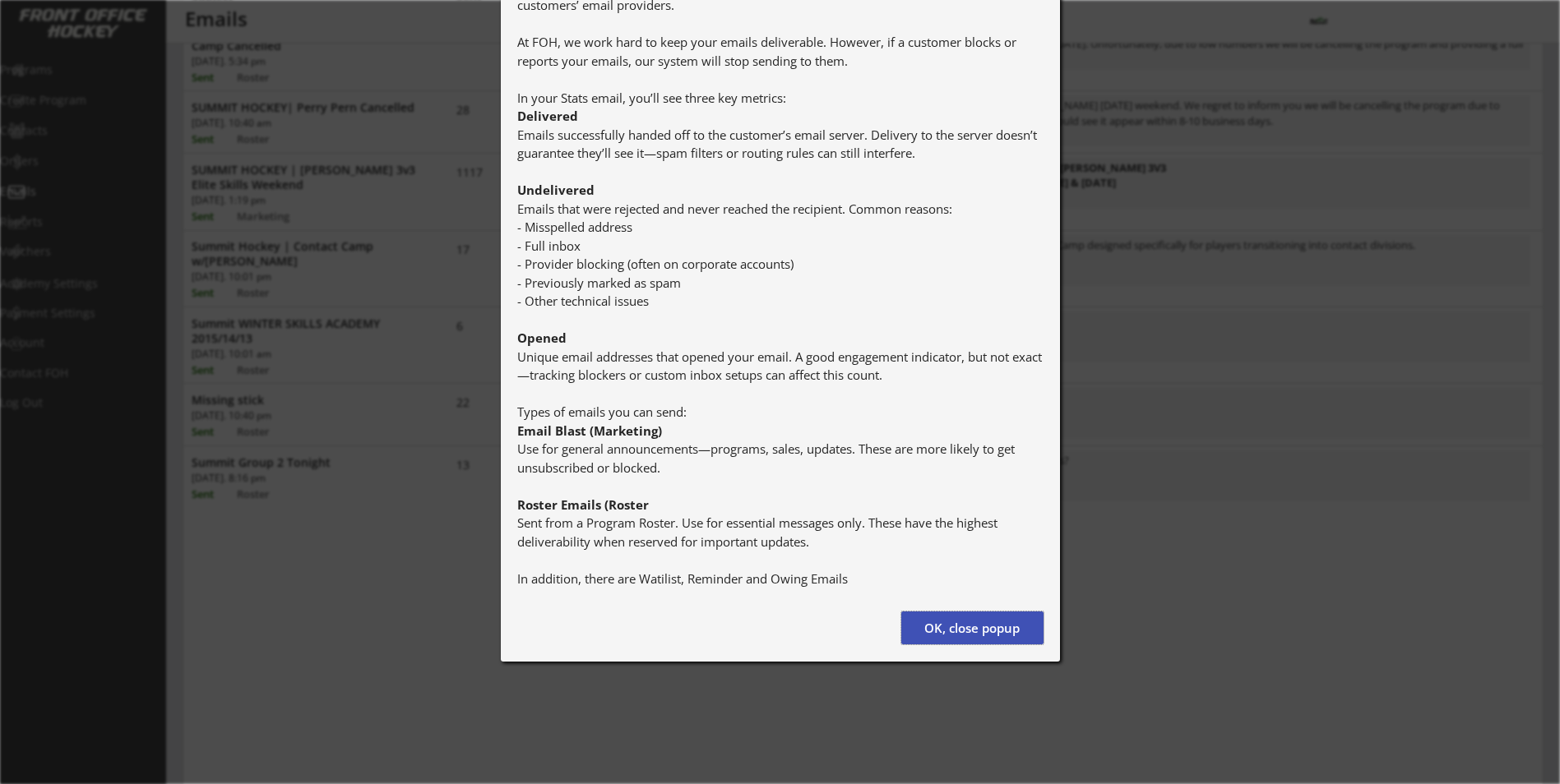
click at [926, 627] on button "OK, close popup" at bounding box center [972, 628] width 142 height 33
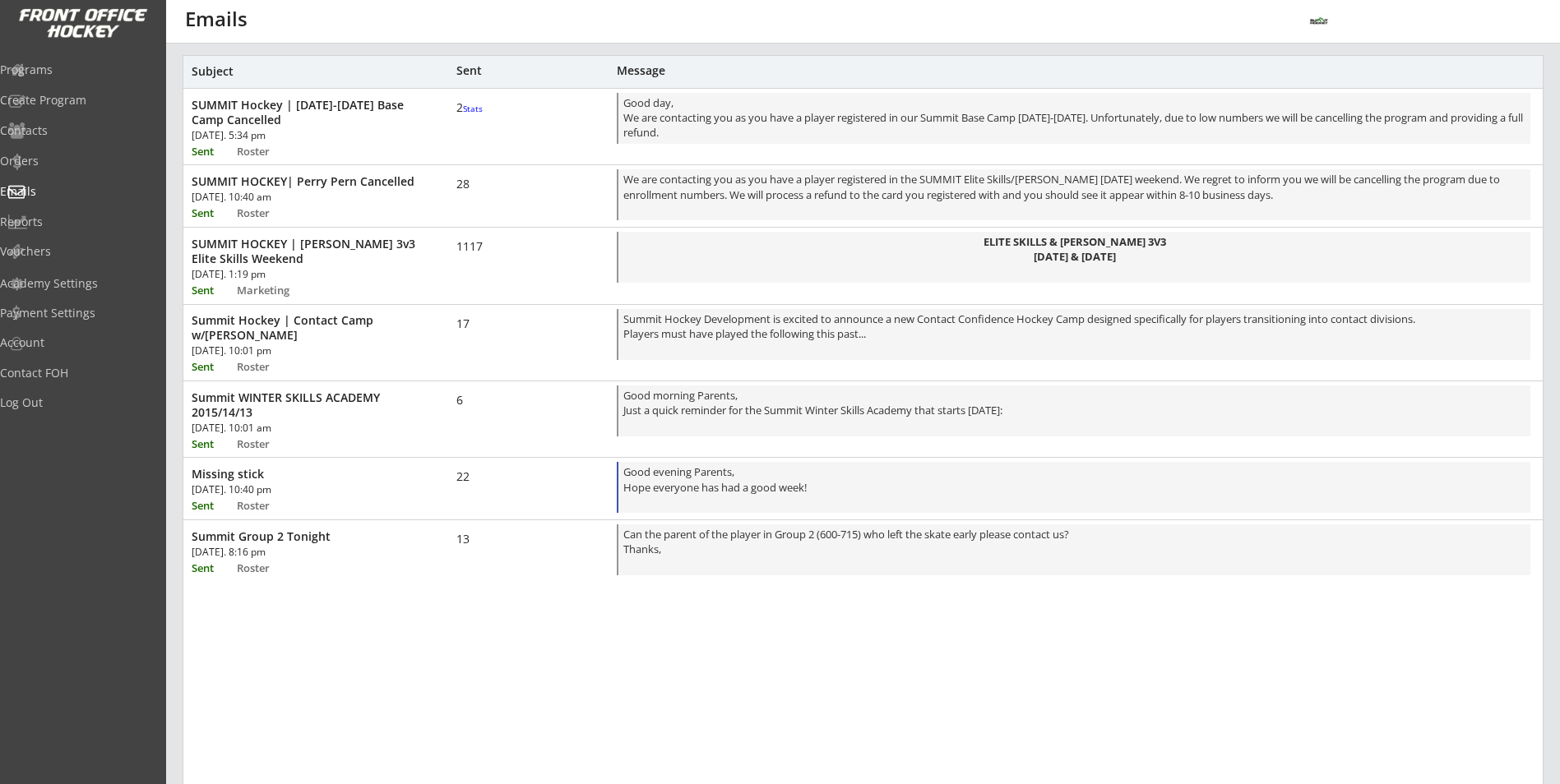
scroll to position [0, 0]
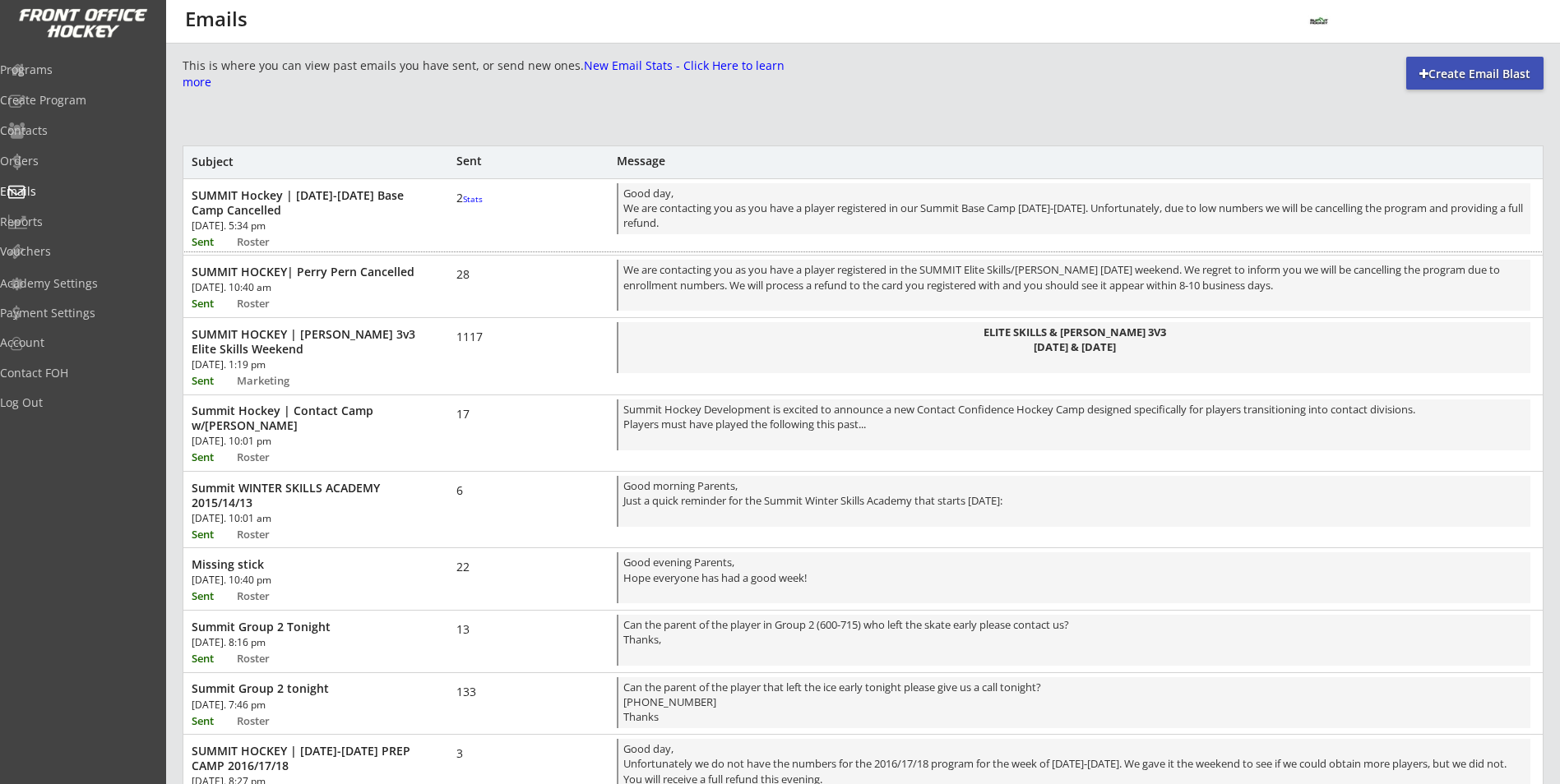
click at [466, 204] on font "Stats" at bounding box center [473, 198] width 20 height 12
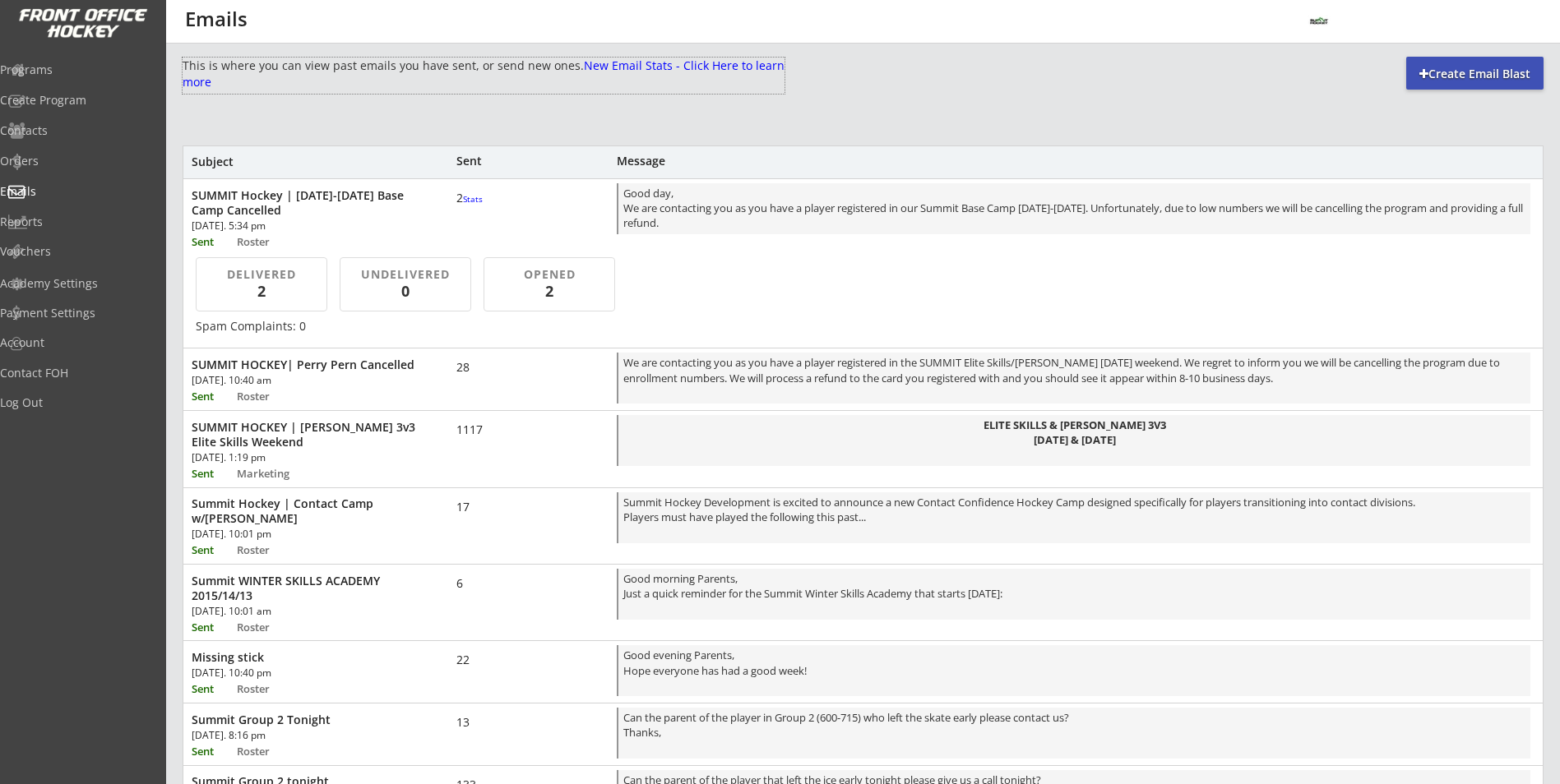
click at [610, 84] on div "This is where you can view past emails you have sent, or send new ones. New Ema…" at bounding box center [483, 74] width 602 height 32
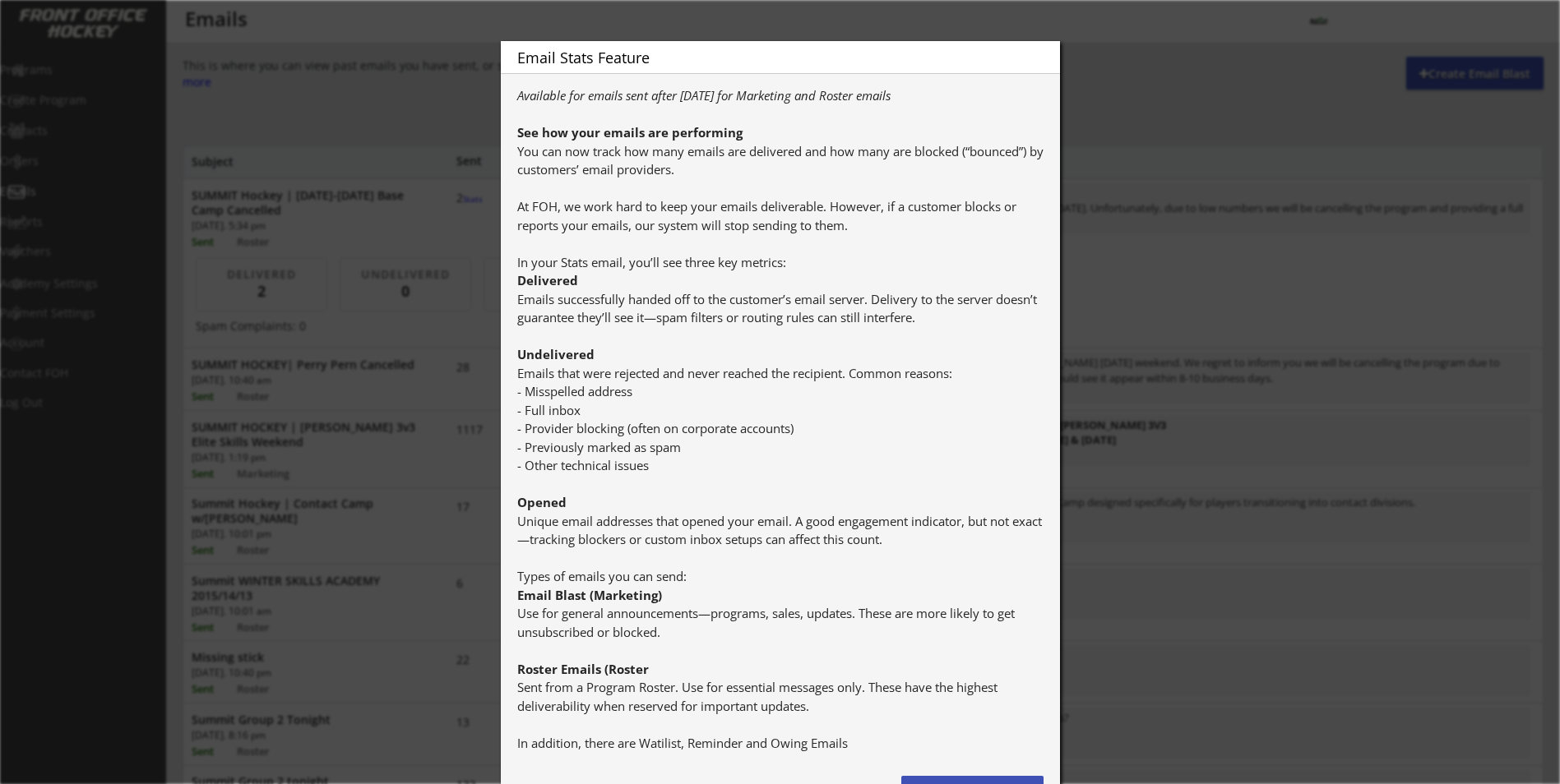
click at [1101, 93] on div at bounding box center [780, 392] width 1560 height 784
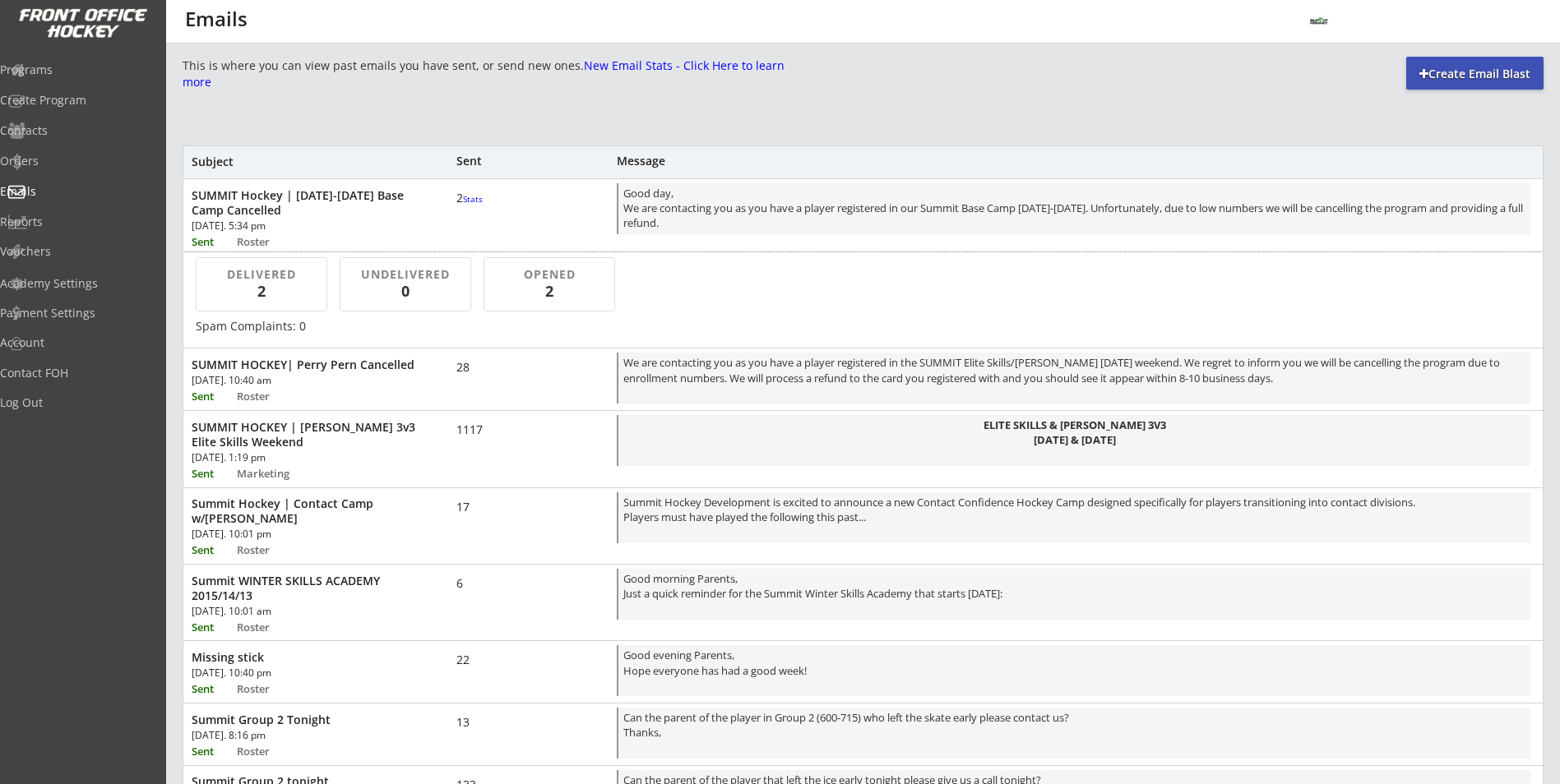
click at [466, 205] on div "2 Stats" at bounding box center [480, 198] width 49 height 15
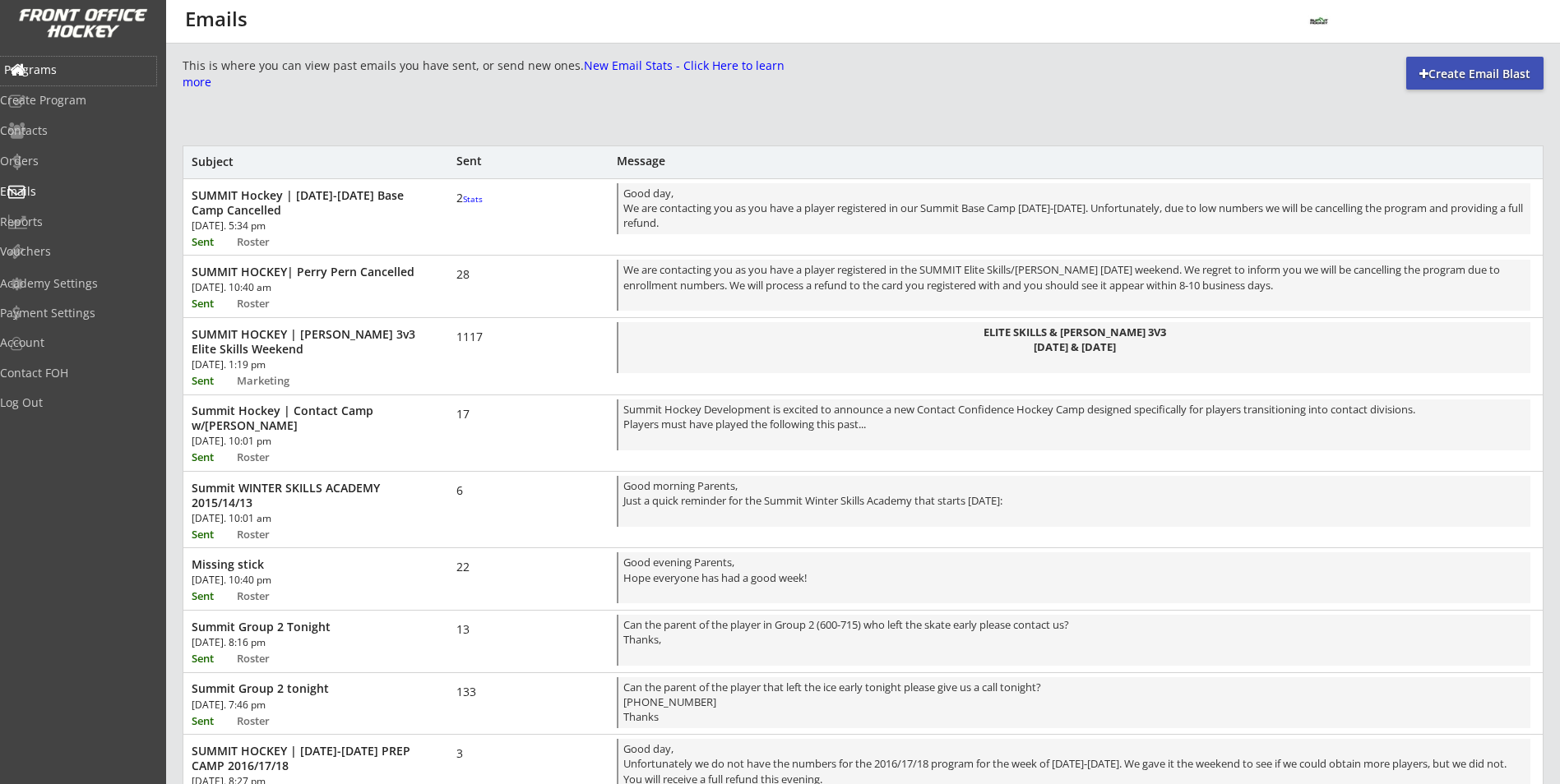
click at [75, 79] on div "Programs" at bounding box center [78, 71] width 156 height 28
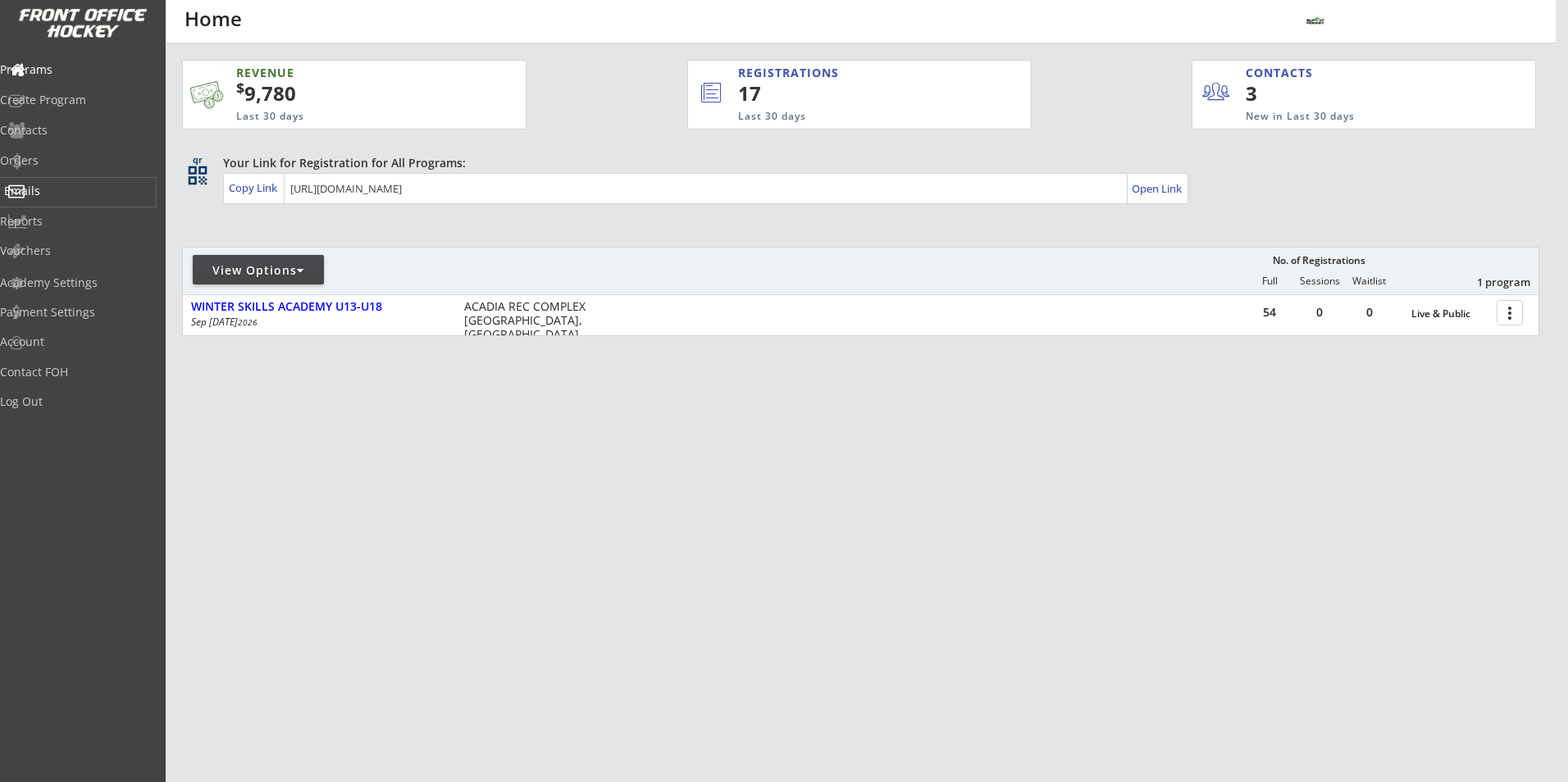
click at [50, 188] on div "Emails" at bounding box center [78, 191] width 147 height 12
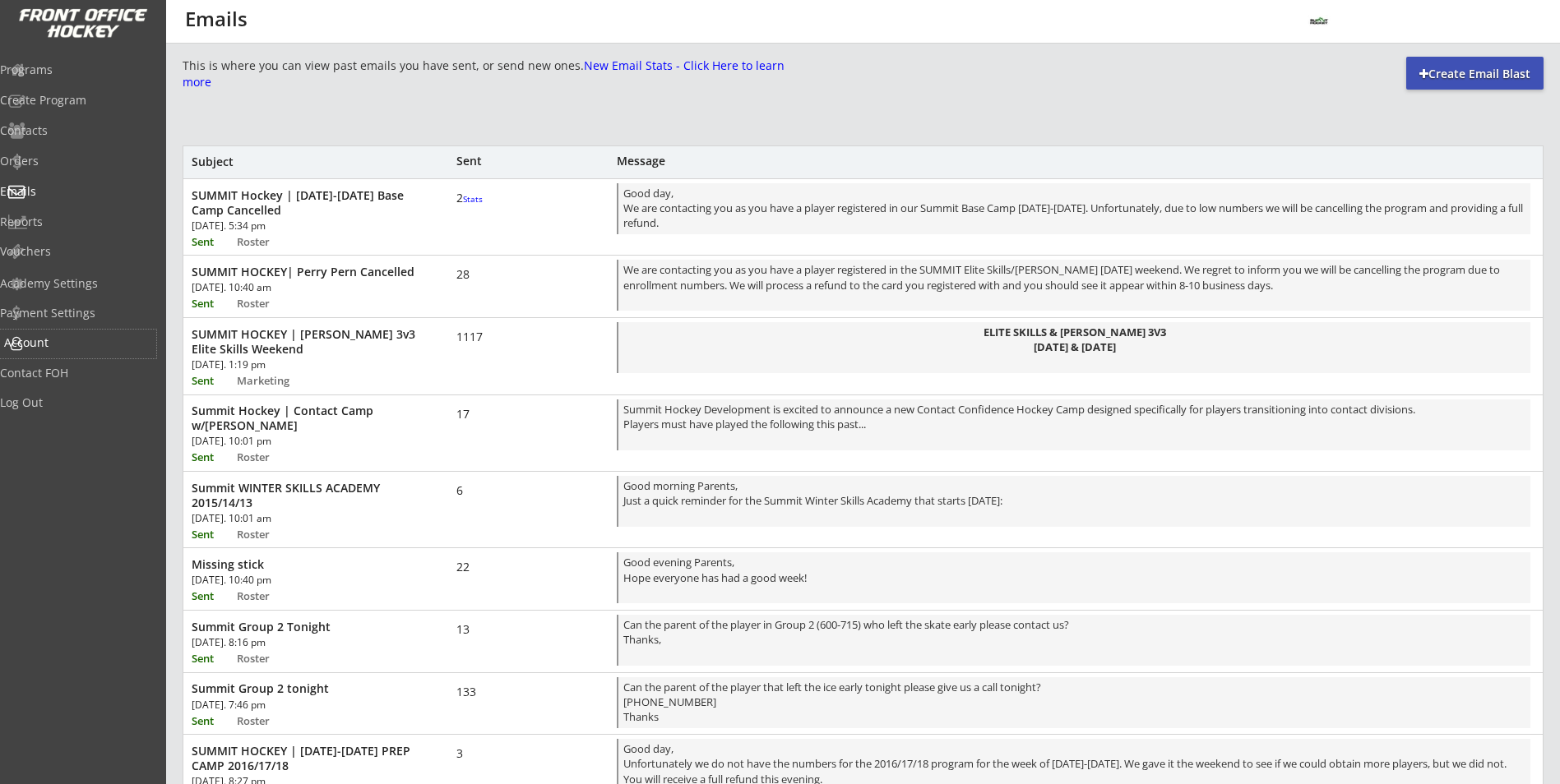
click at [74, 340] on div "Account" at bounding box center [78, 342] width 148 height 12
select select ""Yes""
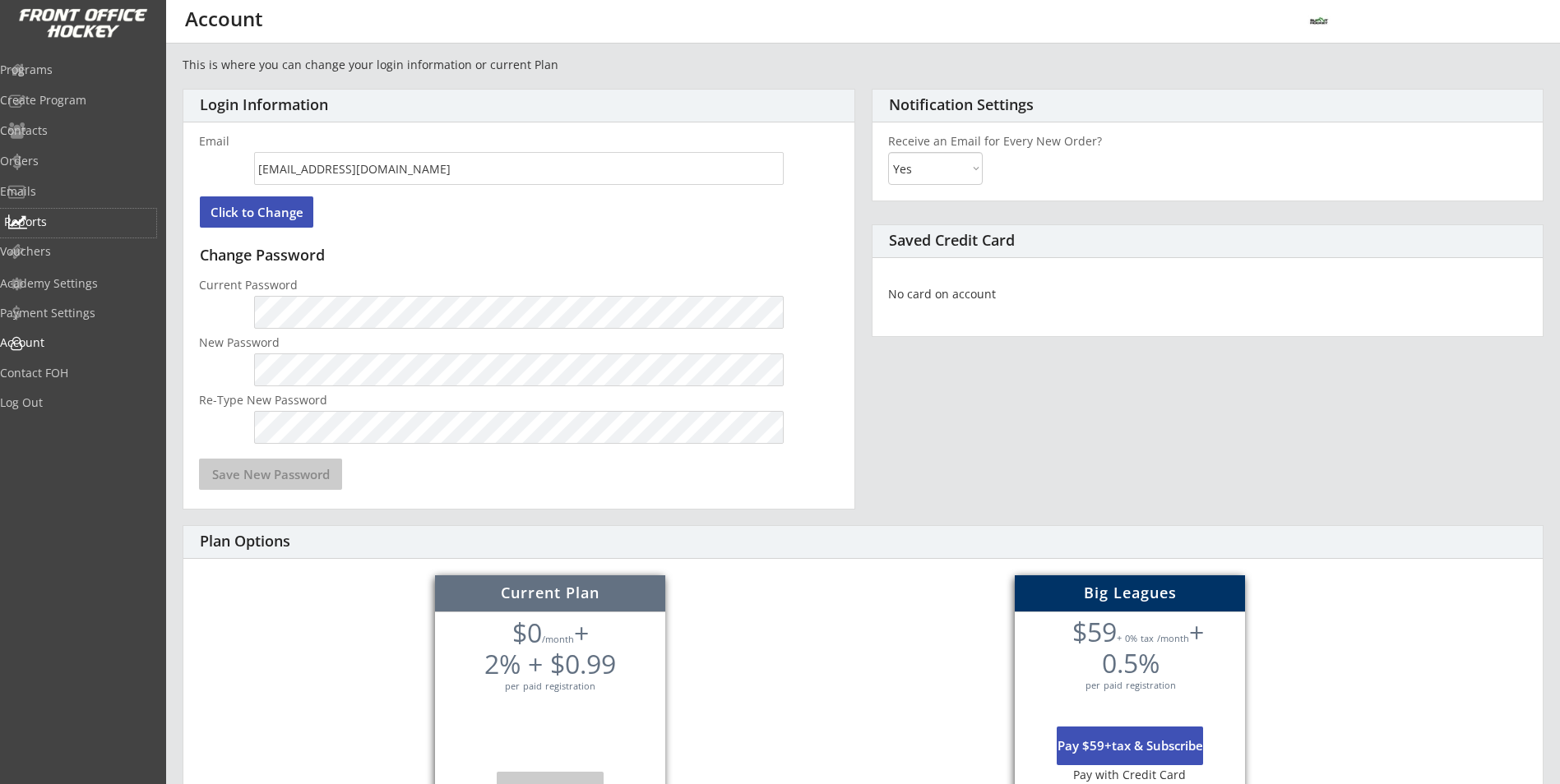
click at [79, 236] on div "Reports" at bounding box center [78, 223] width 156 height 28
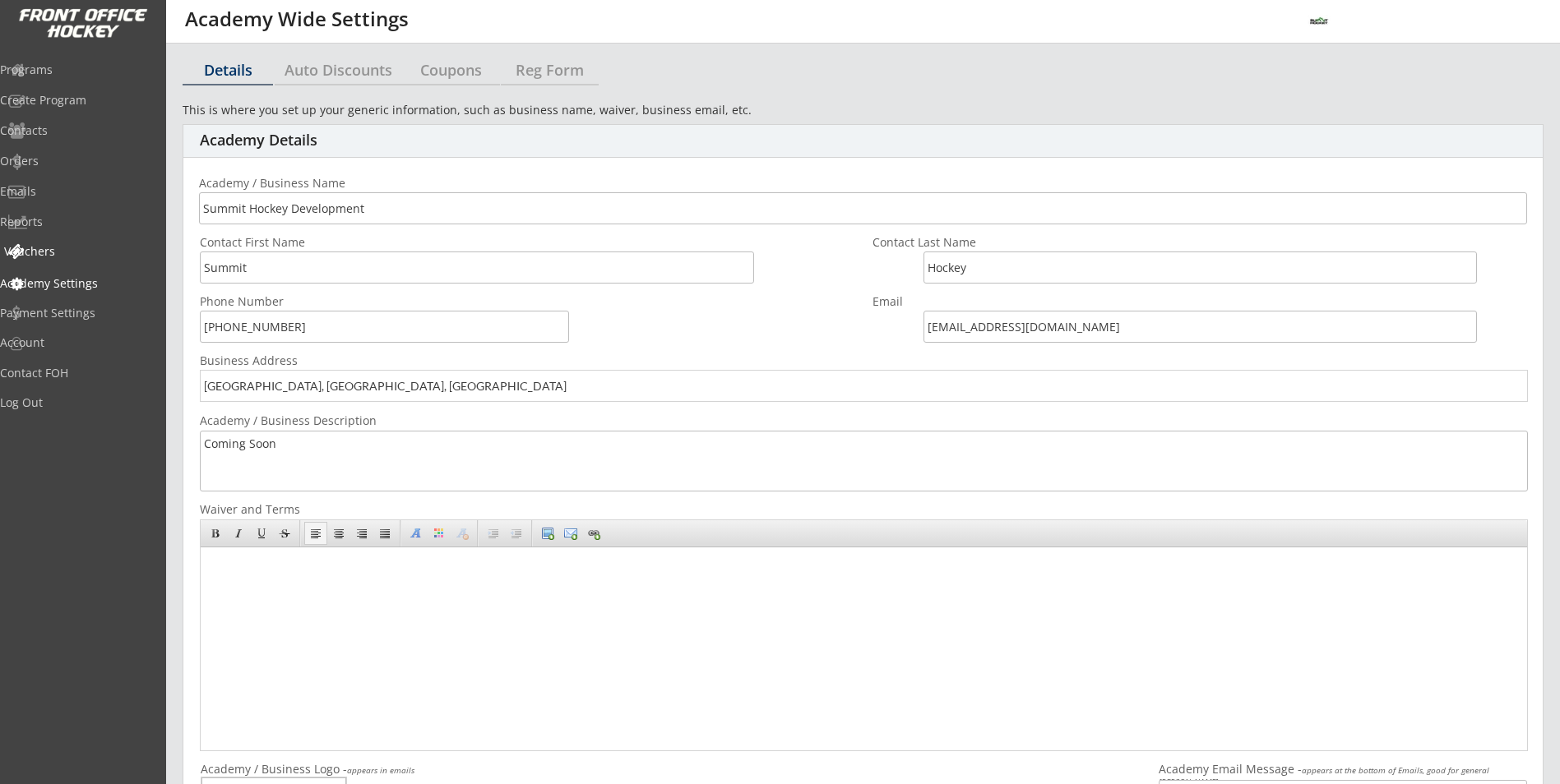
select select ""CAD""
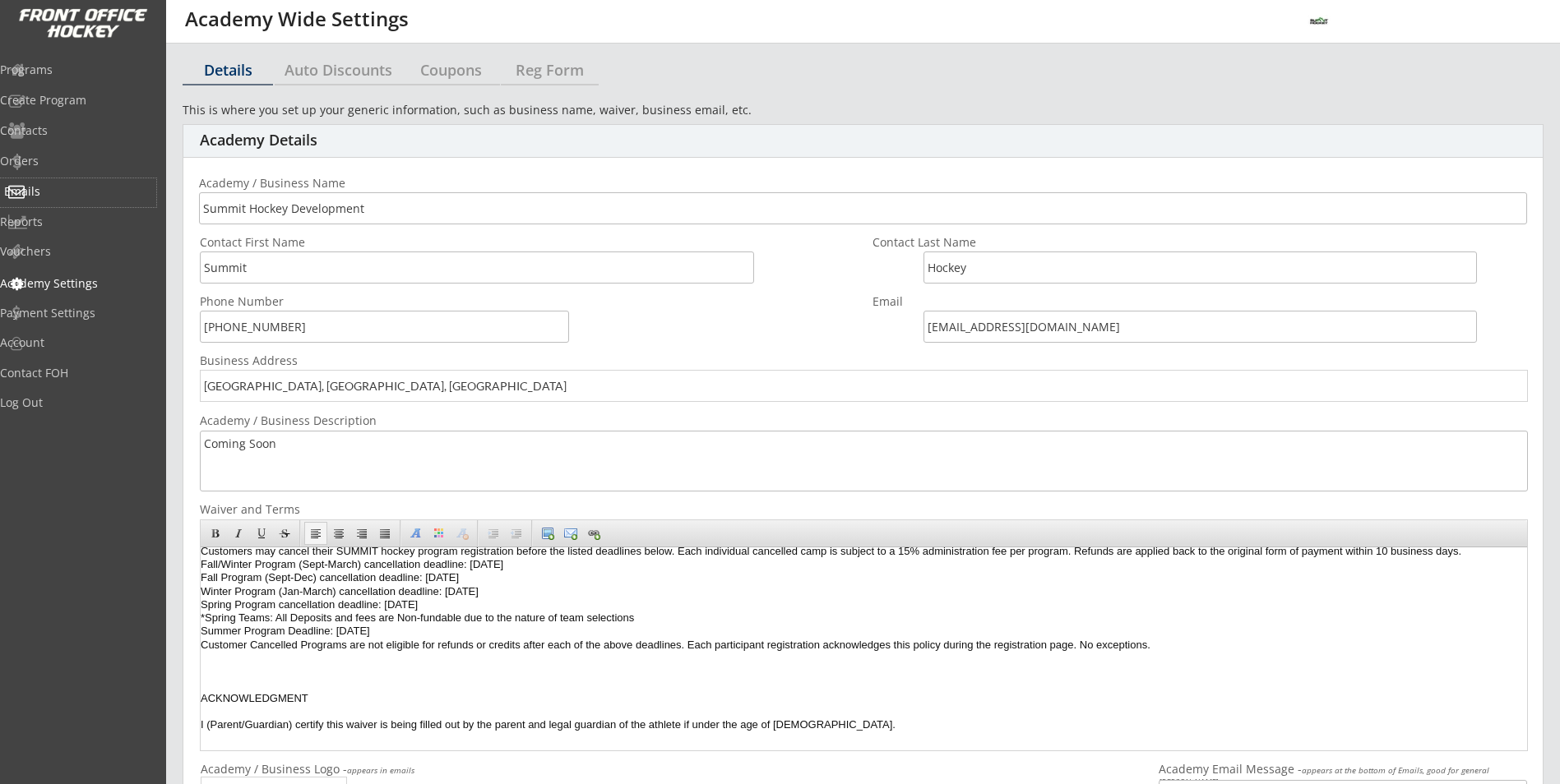
click at [66, 199] on div "Emails" at bounding box center [78, 193] width 156 height 28
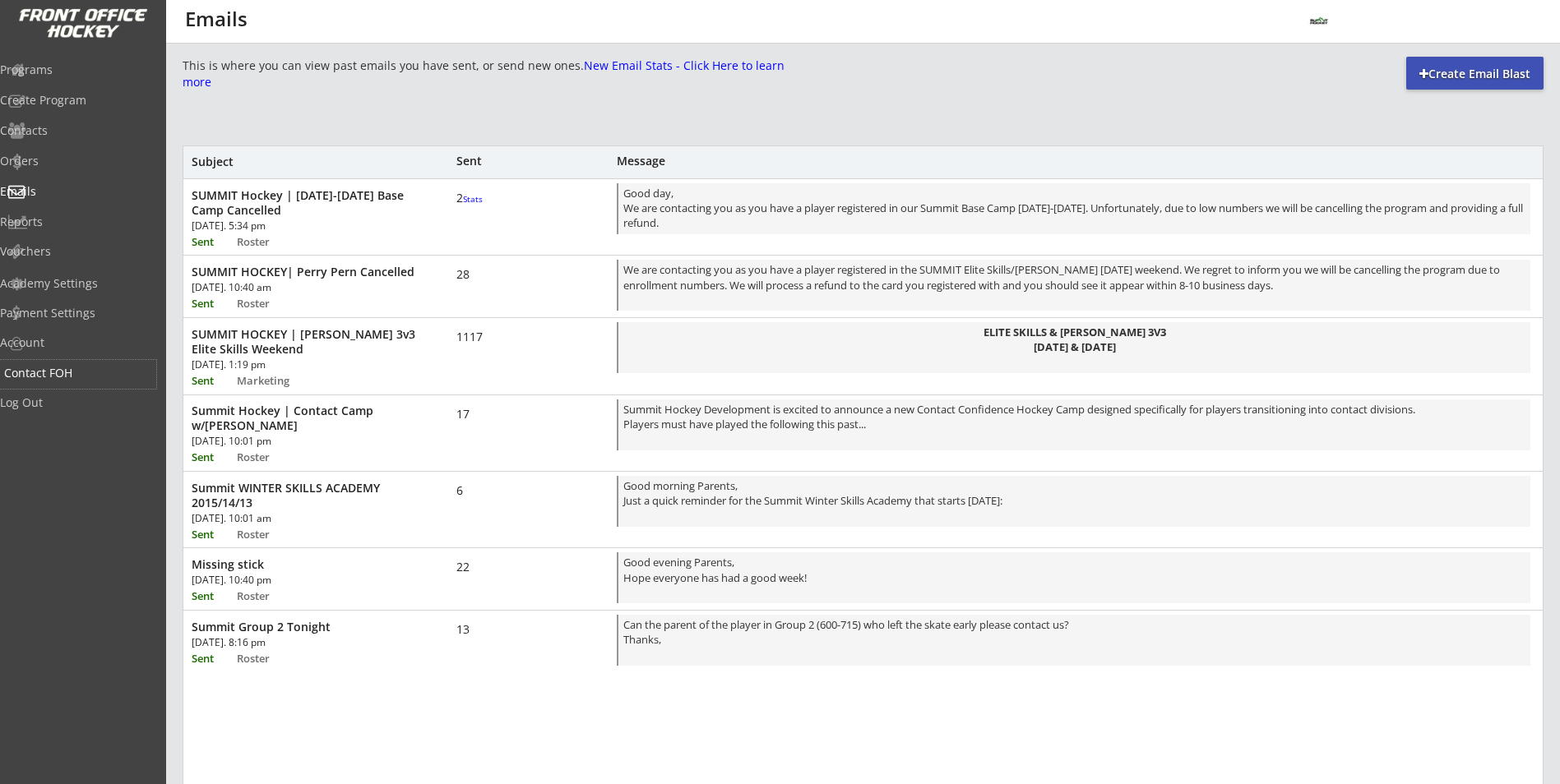
click at [90, 364] on div "Contact FOH" at bounding box center [78, 374] width 156 height 28
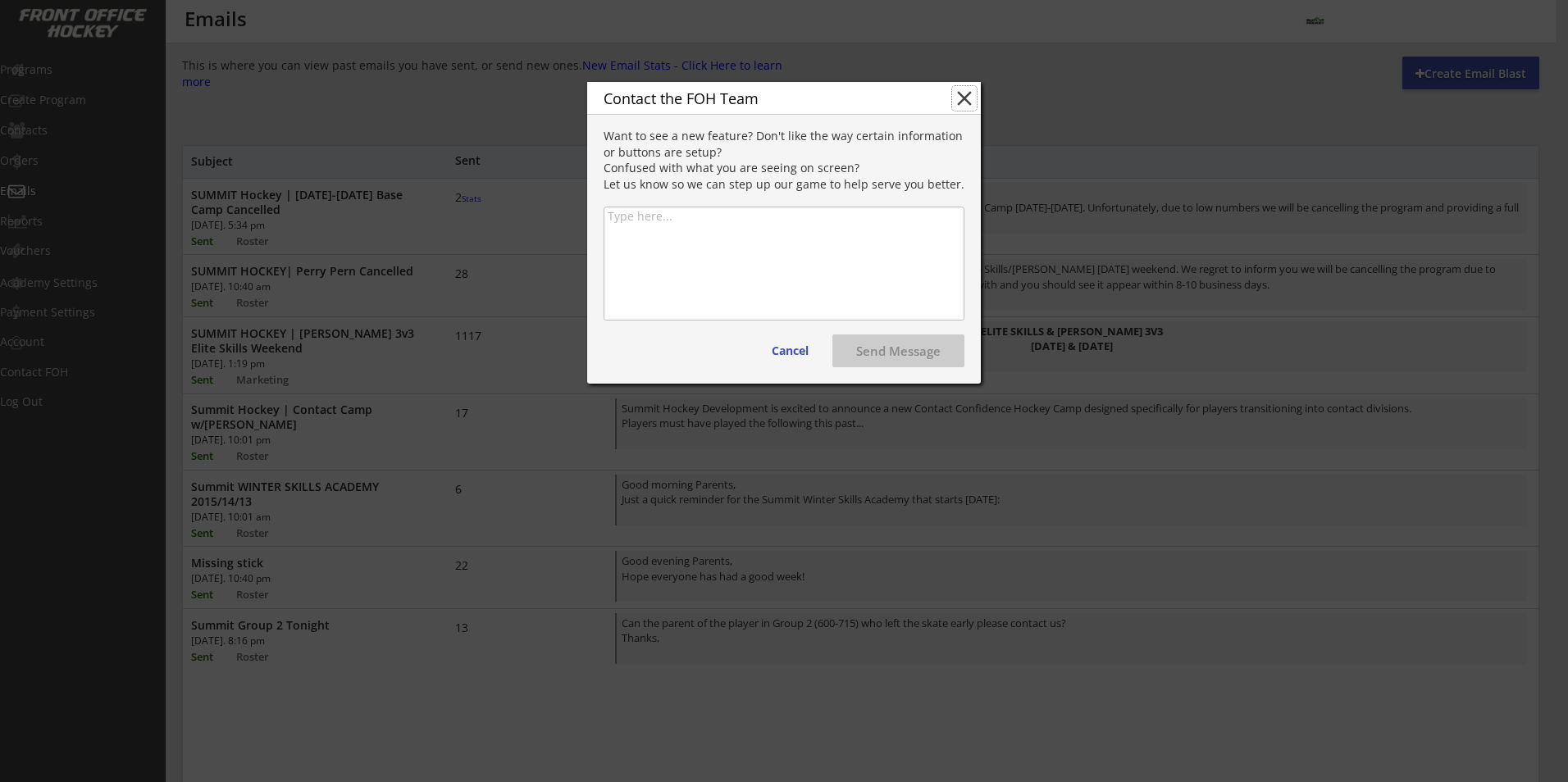
click at [967, 98] on button "close" at bounding box center [964, 98] width 25 height 25
